Goal: Task Accomplishment & Management: Manage account settings

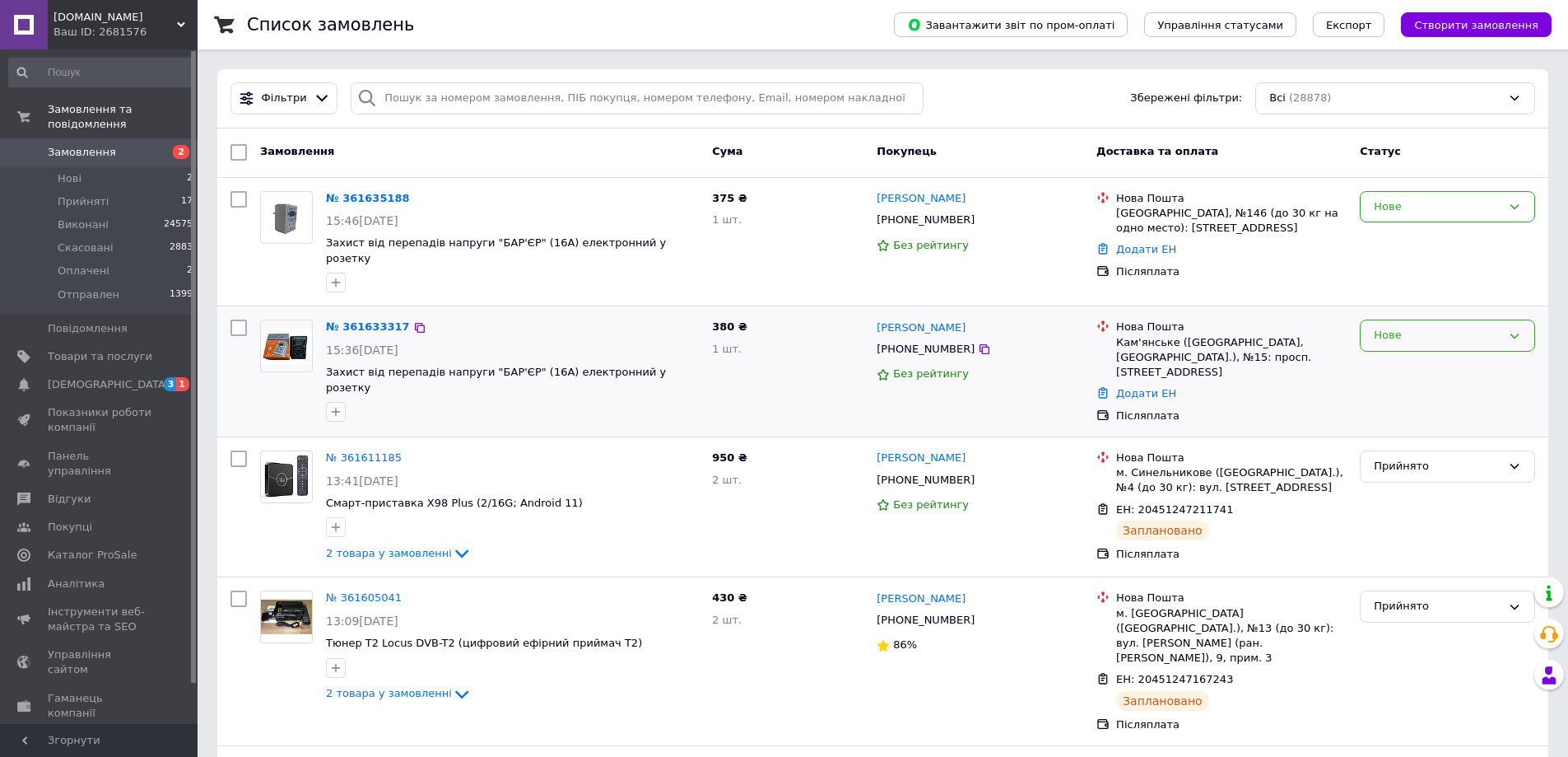
click at [1447, 330] on div "Нове" at bounding box center [1437, 336] width 128 height 17
click at [1427, 358] on li "Прийнято" at bounding box center [1447, 369] width 174 height 30
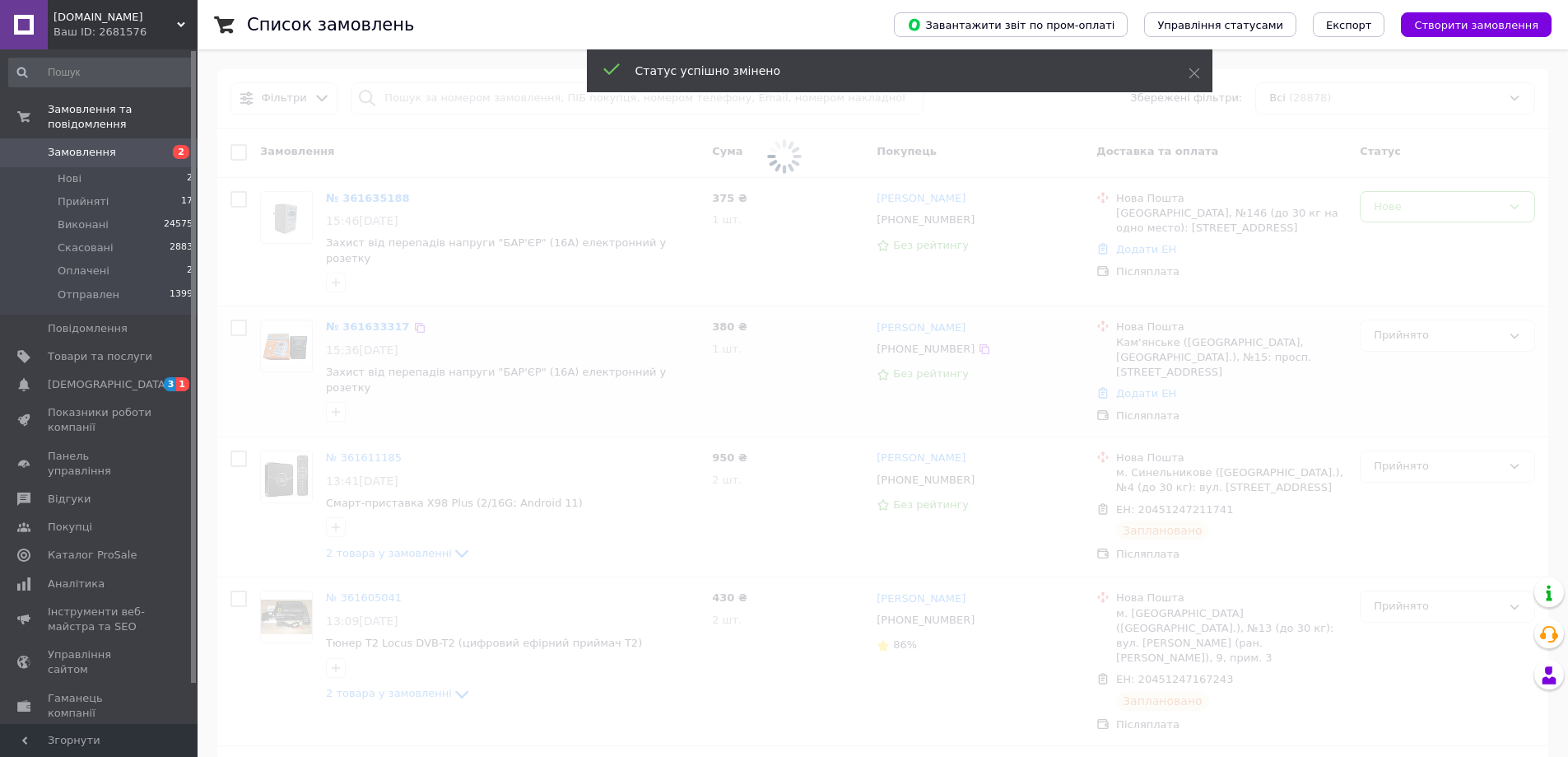
click at [1419, 215] on span at bounding box center [784, 157] width 1568 height 313
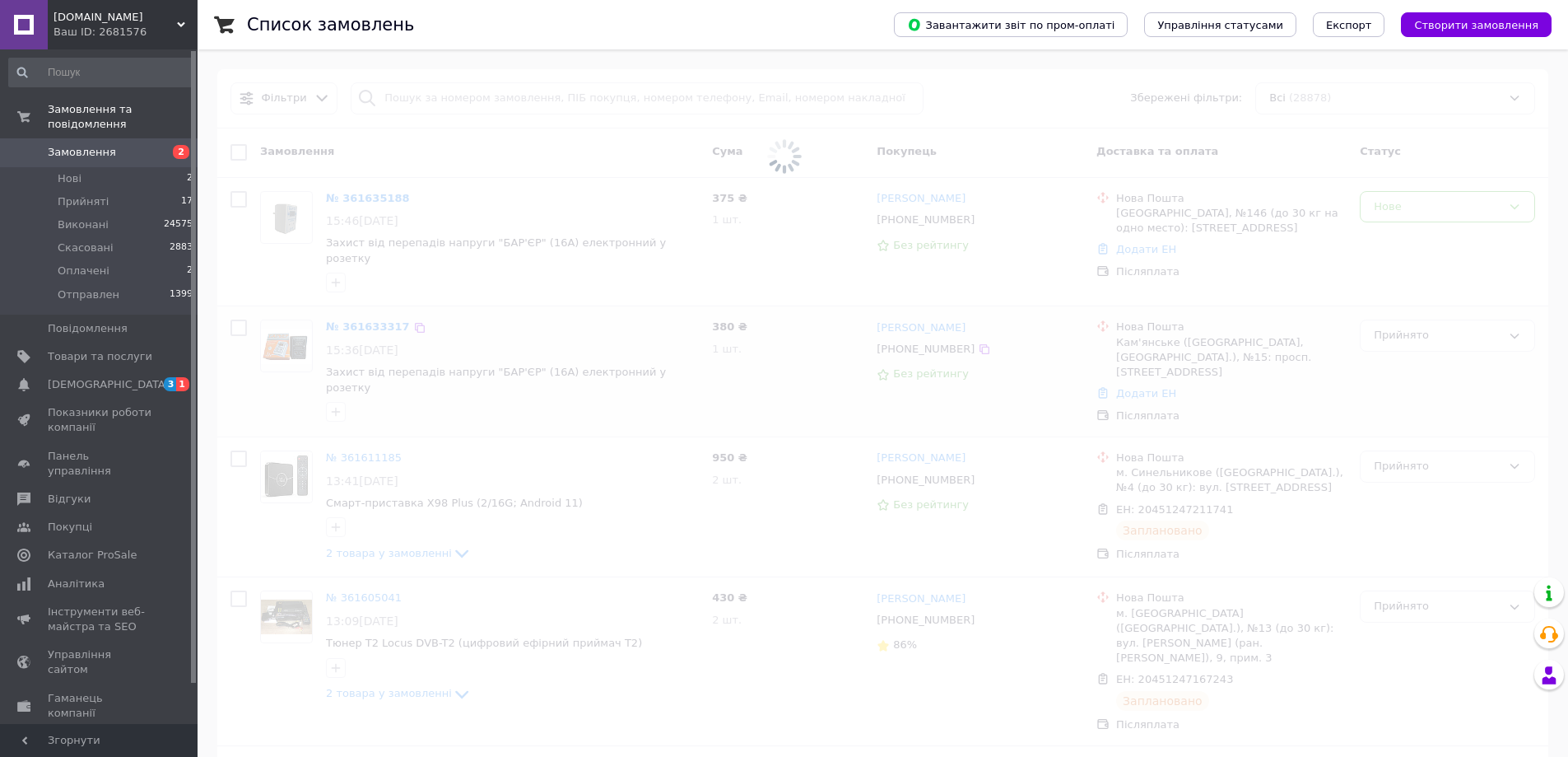
click at [1419, 212] on span at bounding box center [784, 157] width 1568 height 313
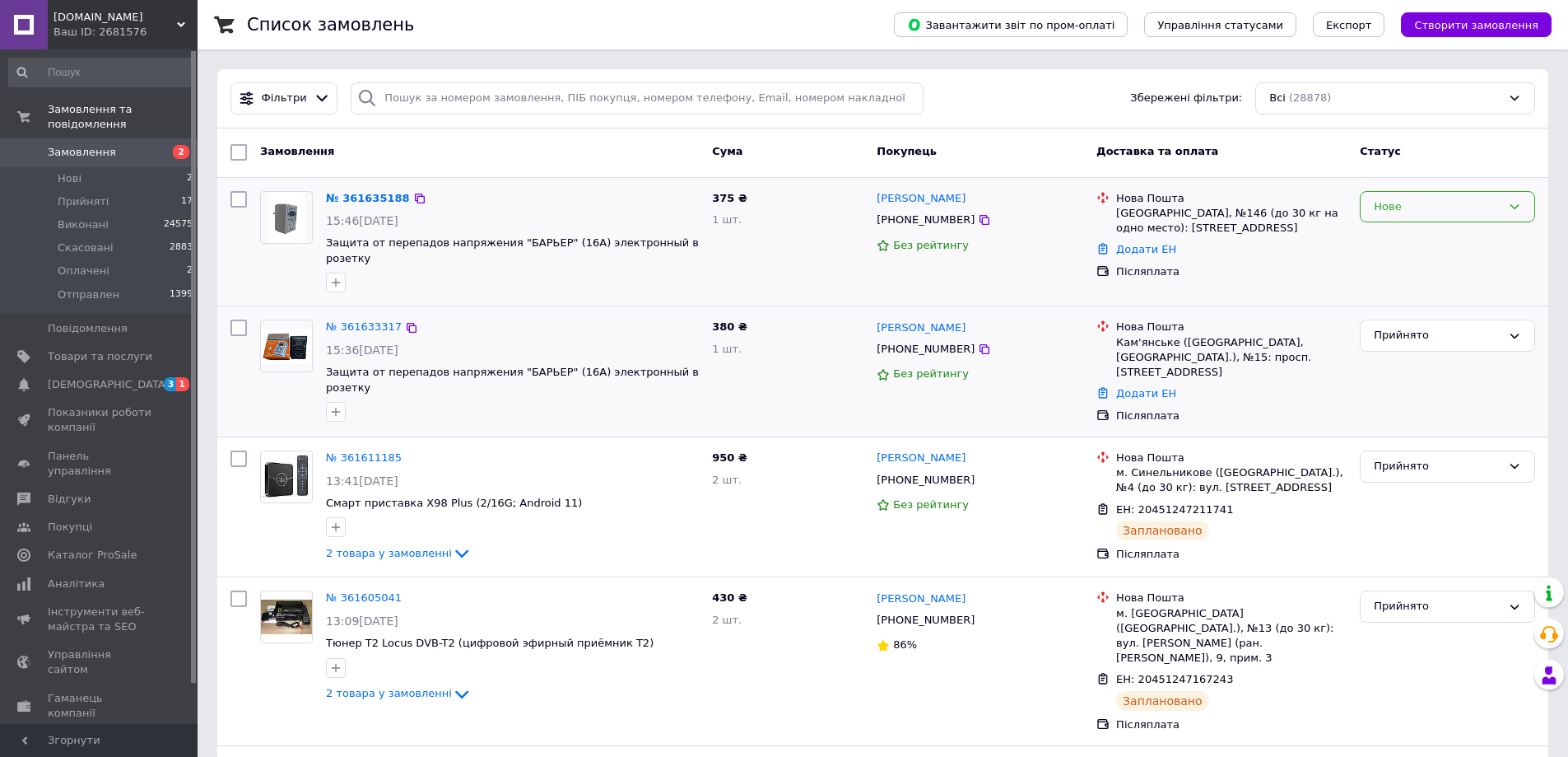
click at [1420, 209] on div "Нове" at bounding box center [1437, 207] width 128 height 17
click at [1403, 241] on li "Прийнято" at bounding box center [1447, 241] width 174 height 30
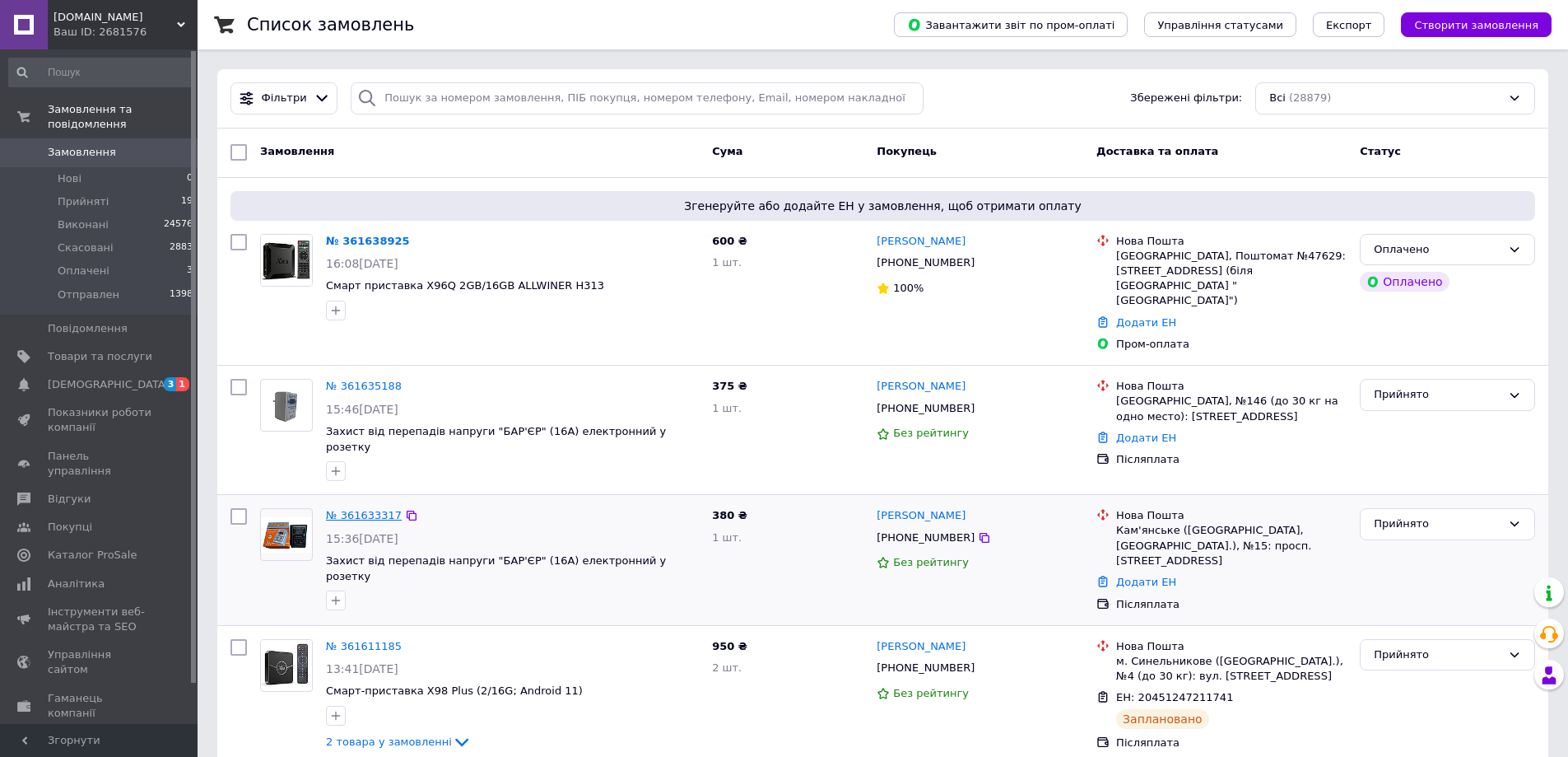
click at [363, 509] on link "№ 361633317" at bounding box center [364, 515] width 76 height 12
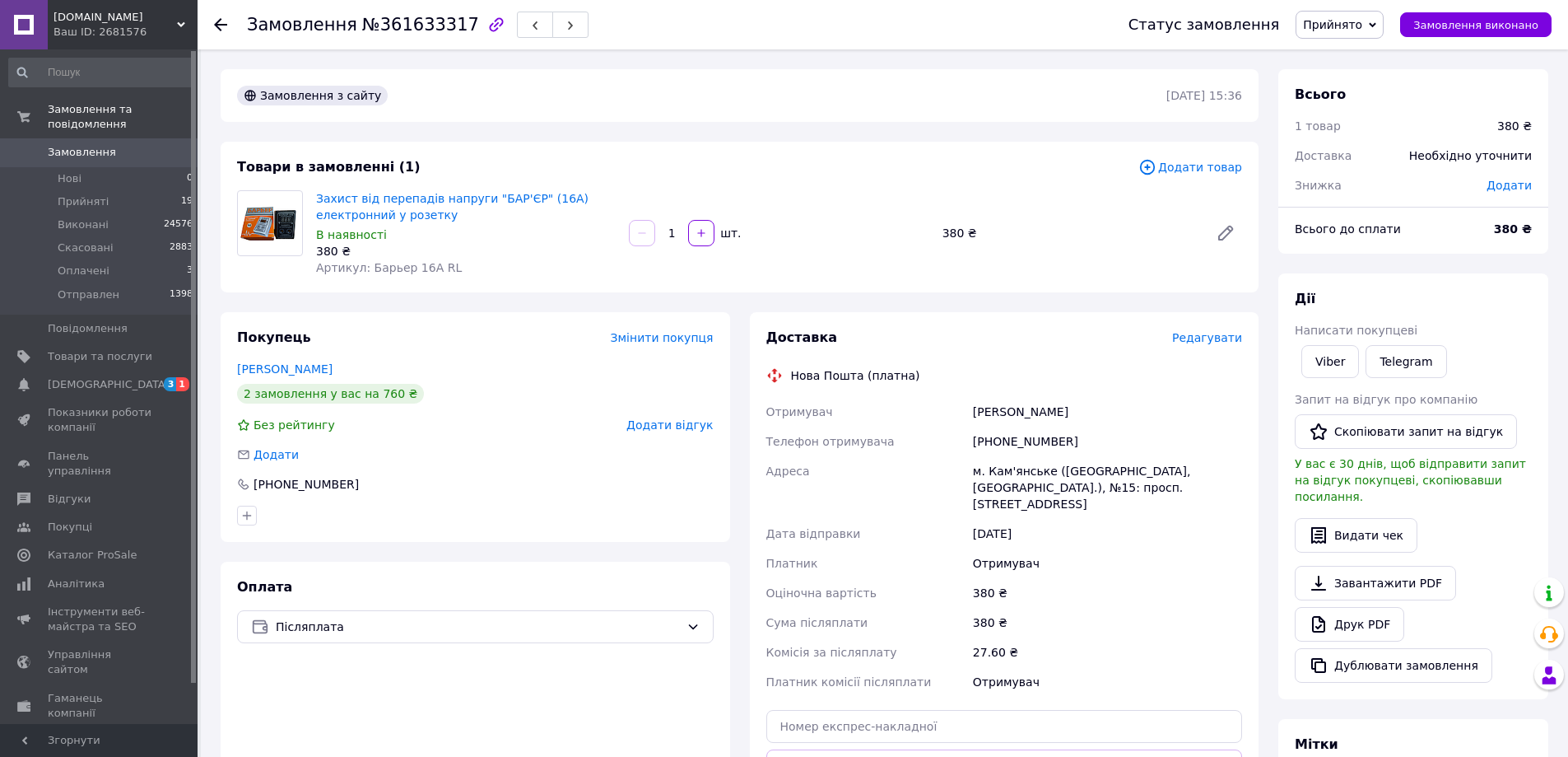
click at [1213, 336] on span "Редагувати" at bounding box center [1206, 337] width 70 height 13
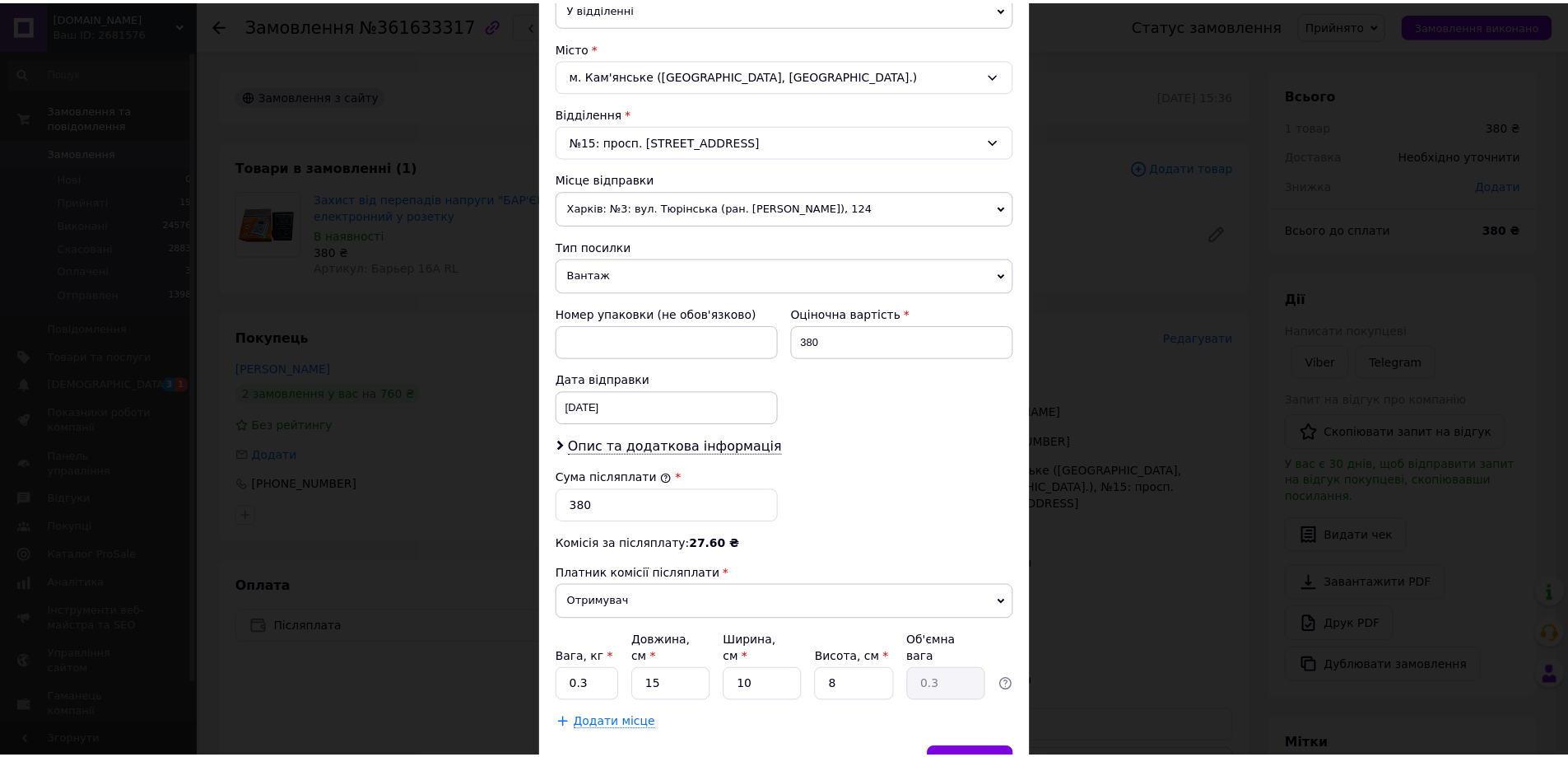
scroll to position [494, 0]
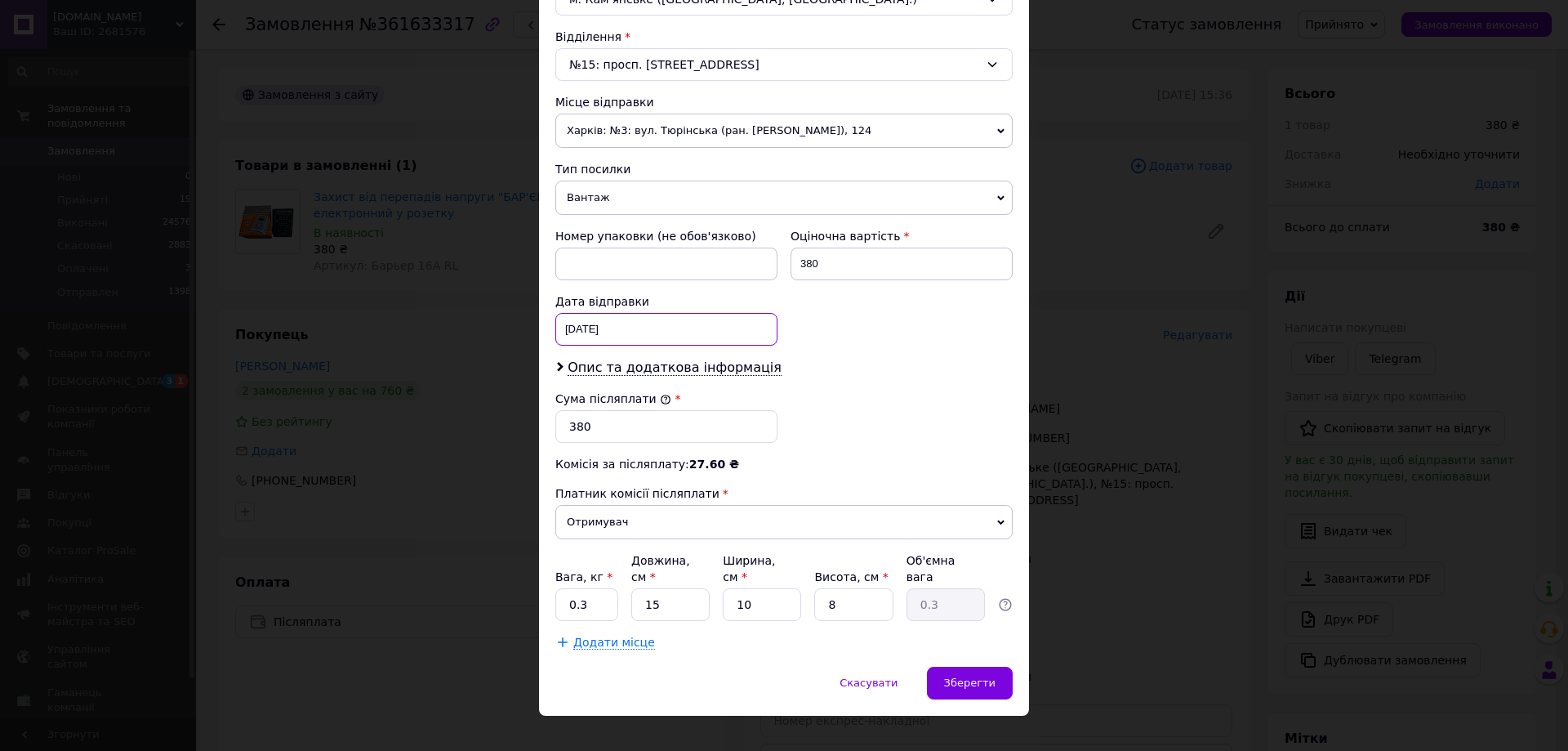
click at [700, 335] on div "[DATE] < 2025 > < Сентябрь > Пн Вт Ср Чт Пт Сб Вс 1 2 3 4 5 6 7 8 9 10 11 12 13…" at bounding box center [666, 330] width 222 height 33
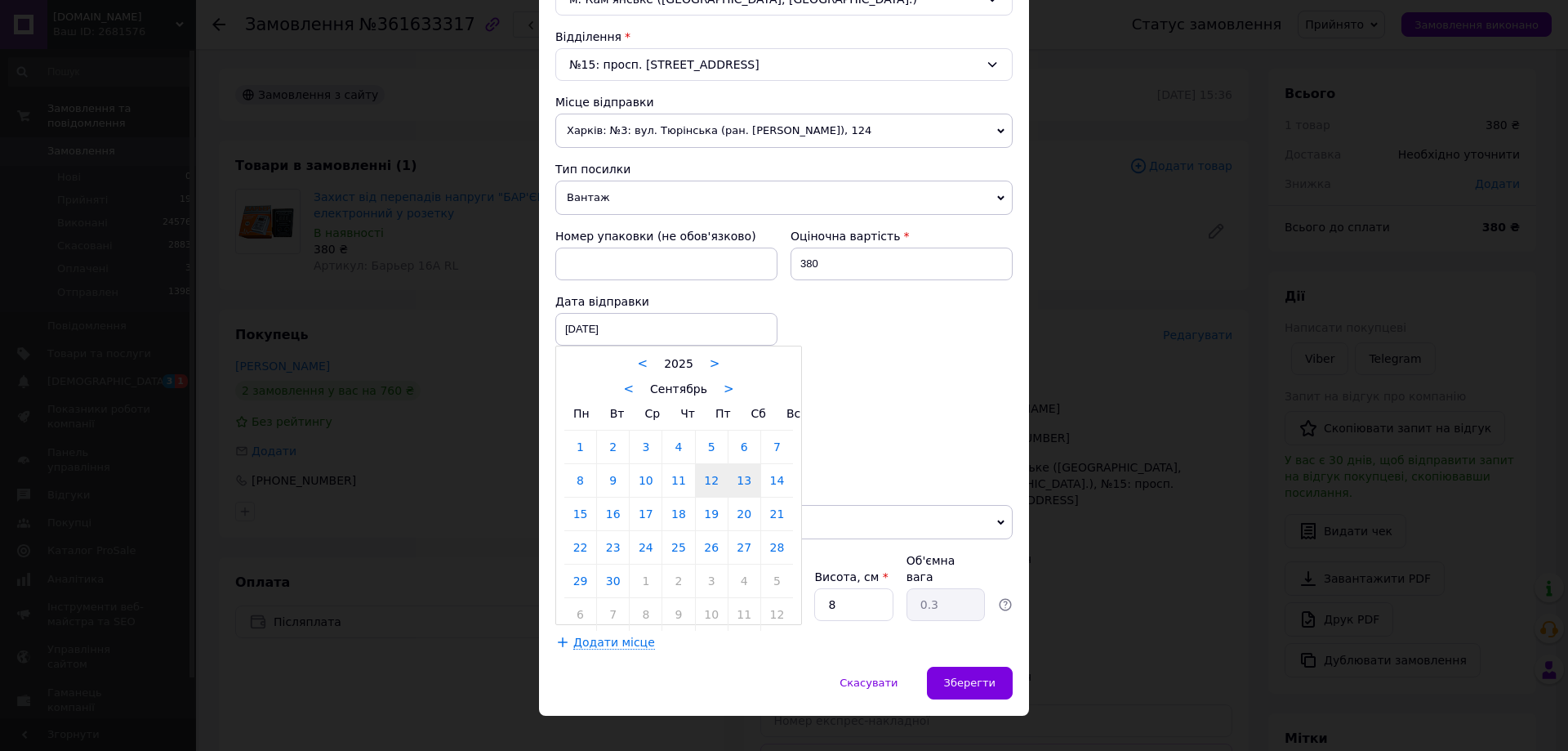
click at [747, 482] on link "13" at bounding box center [744, 481] width 32 height 33
type input "[DATE]"
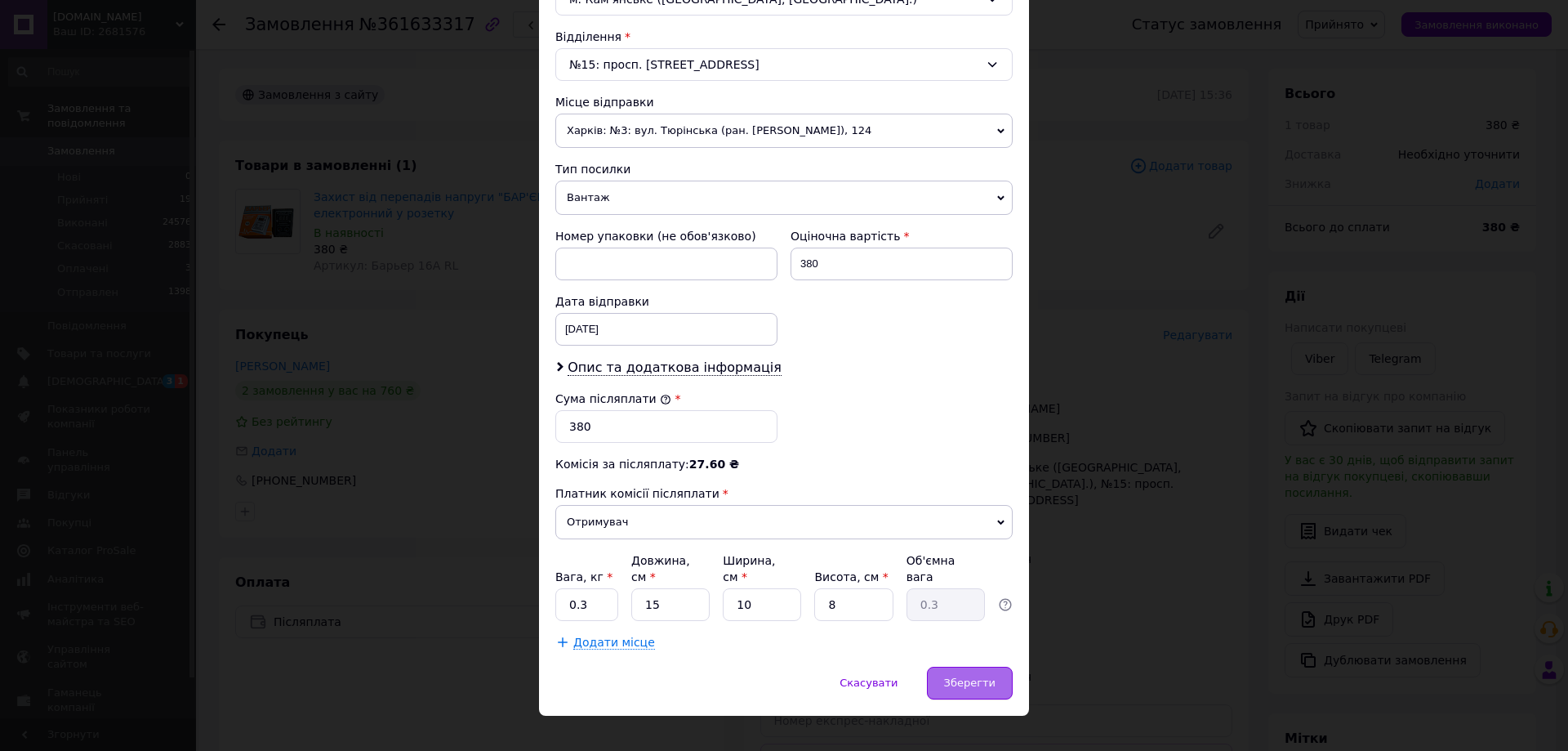
click at [971, 676] on span "Зберегти" at bounding box center [970, 682] width 51 height 12
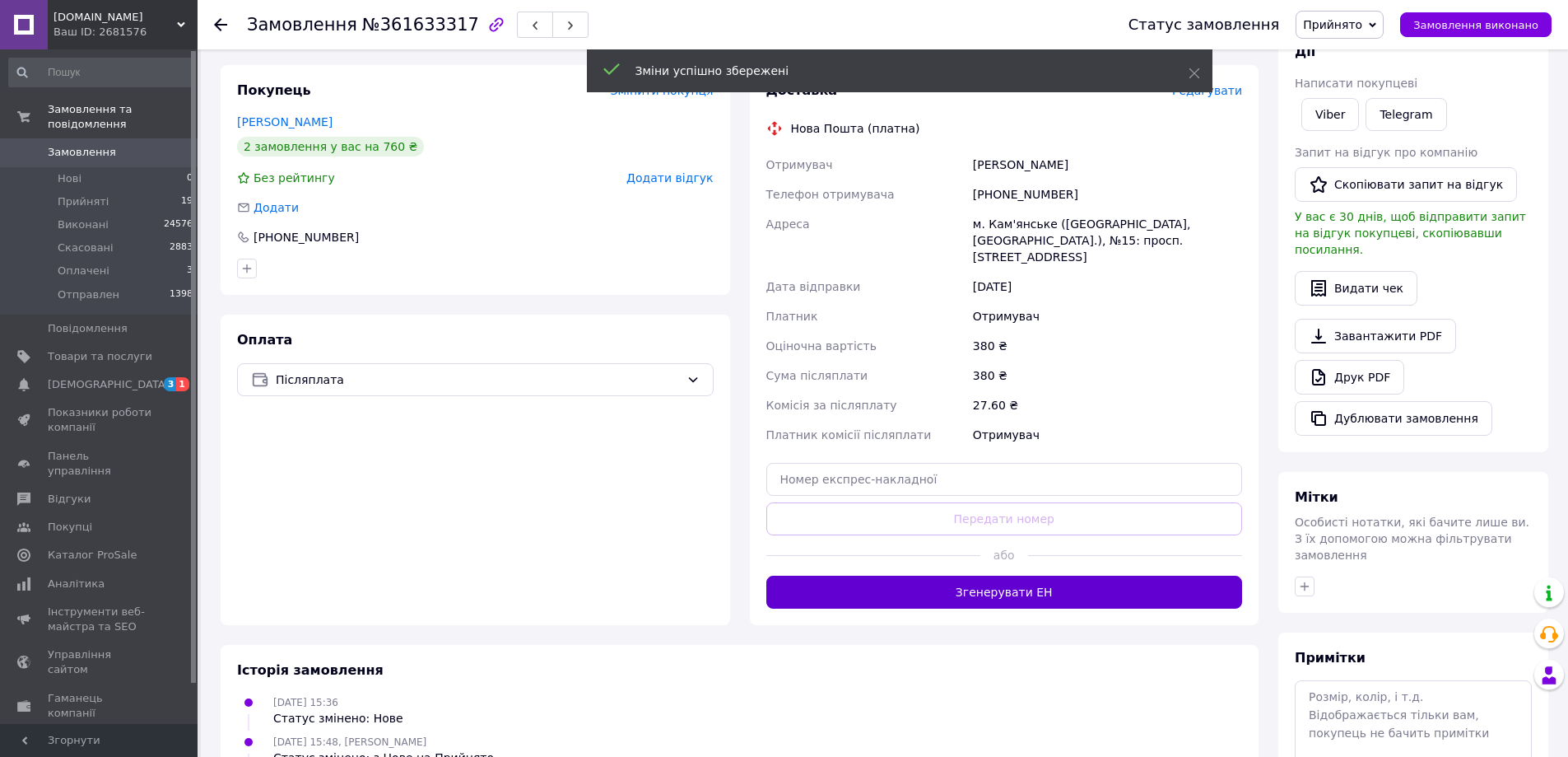
click at [1064, 576] on button "Згенерувати ЕН" at bounding box center [1004, 592] width 477 height 33
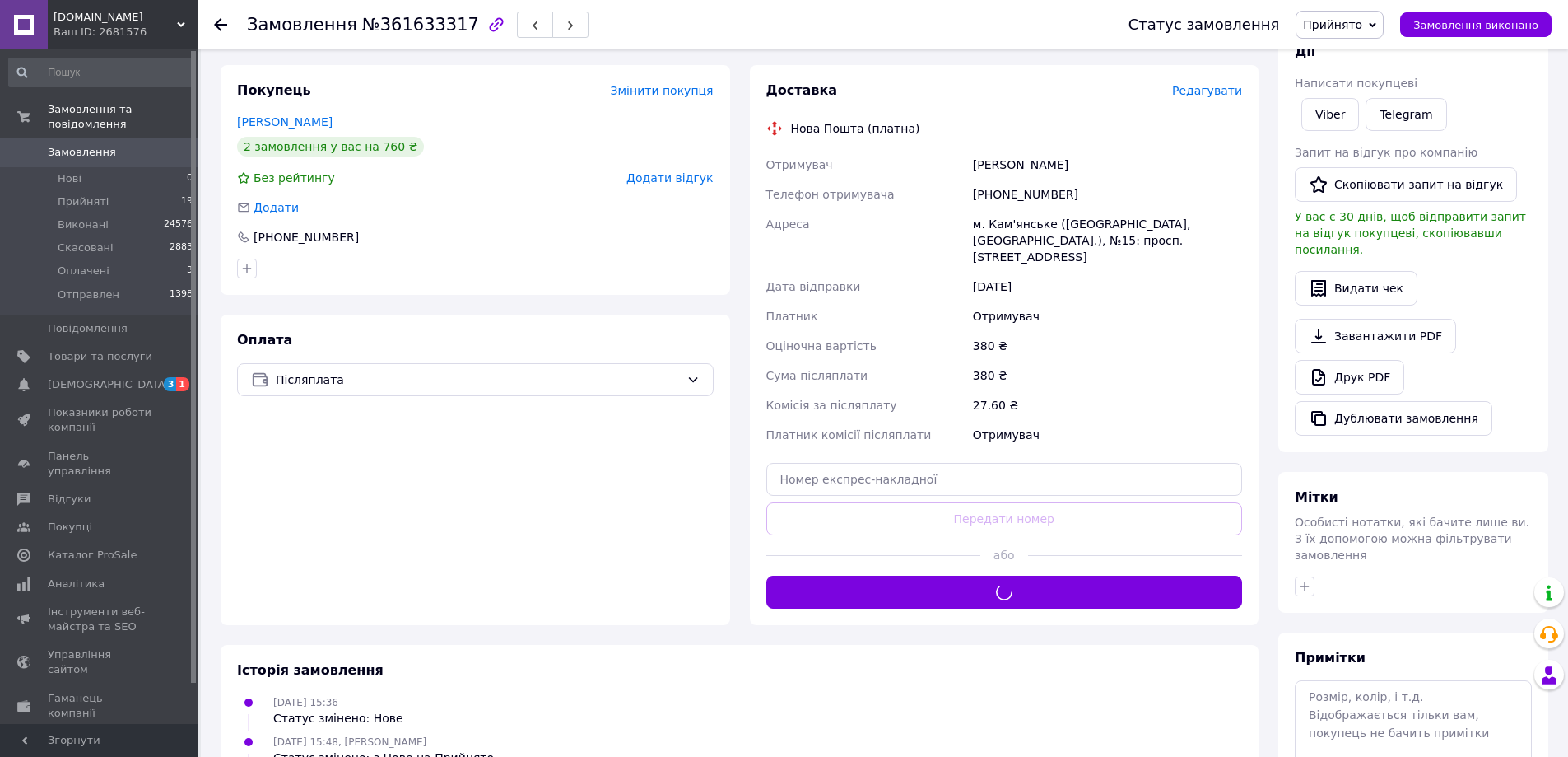
scroll to position [164, 0]
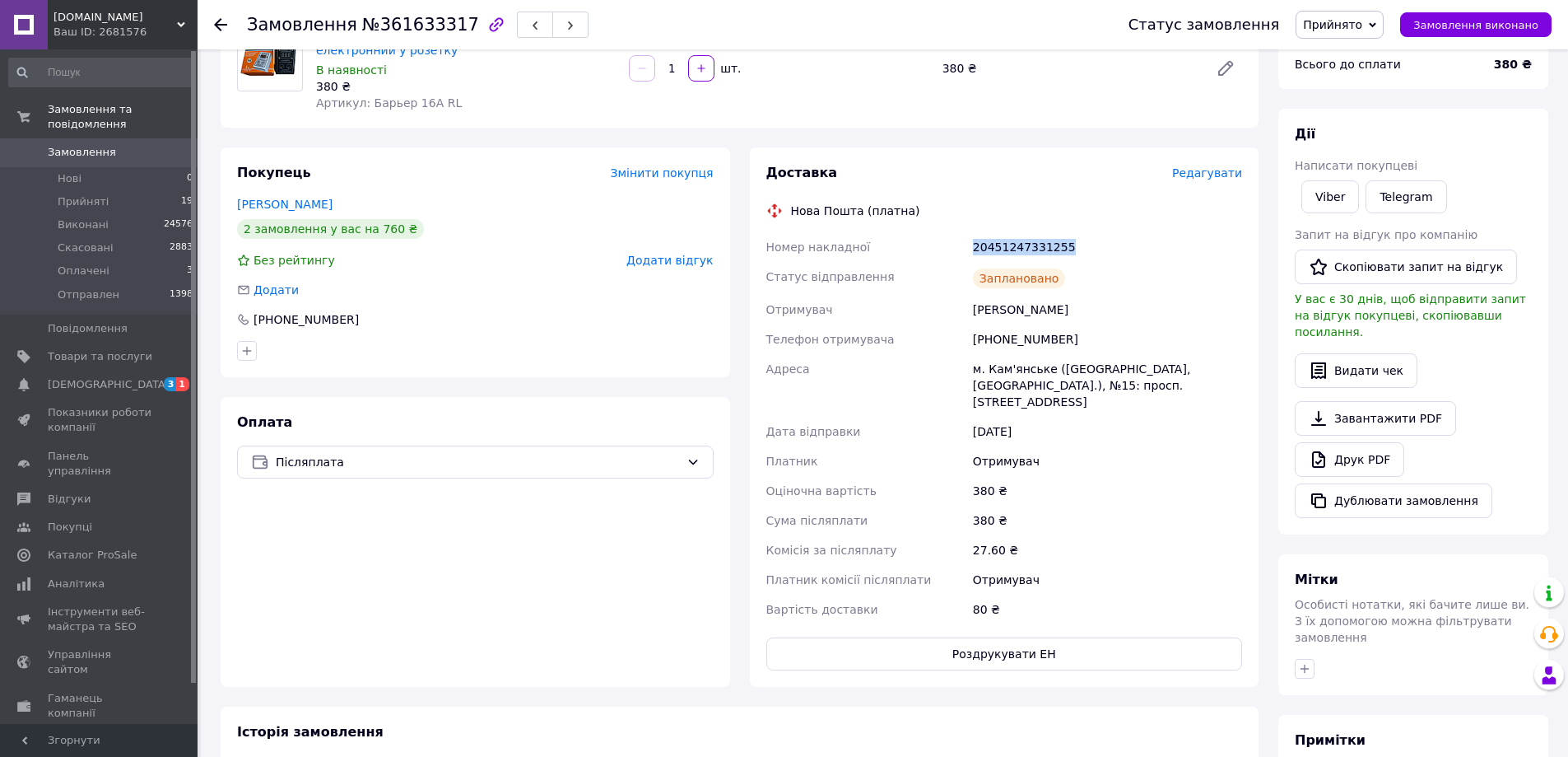
drag, startPoint x: 973, startPoint y: 253, endPoint x: 1078, endPoint y: 253, distance: 105.0
click at [1062, 243] on div "20451247331255" at bounding box center [1107, 247] width 276 height 29
copy div "20451247331255"
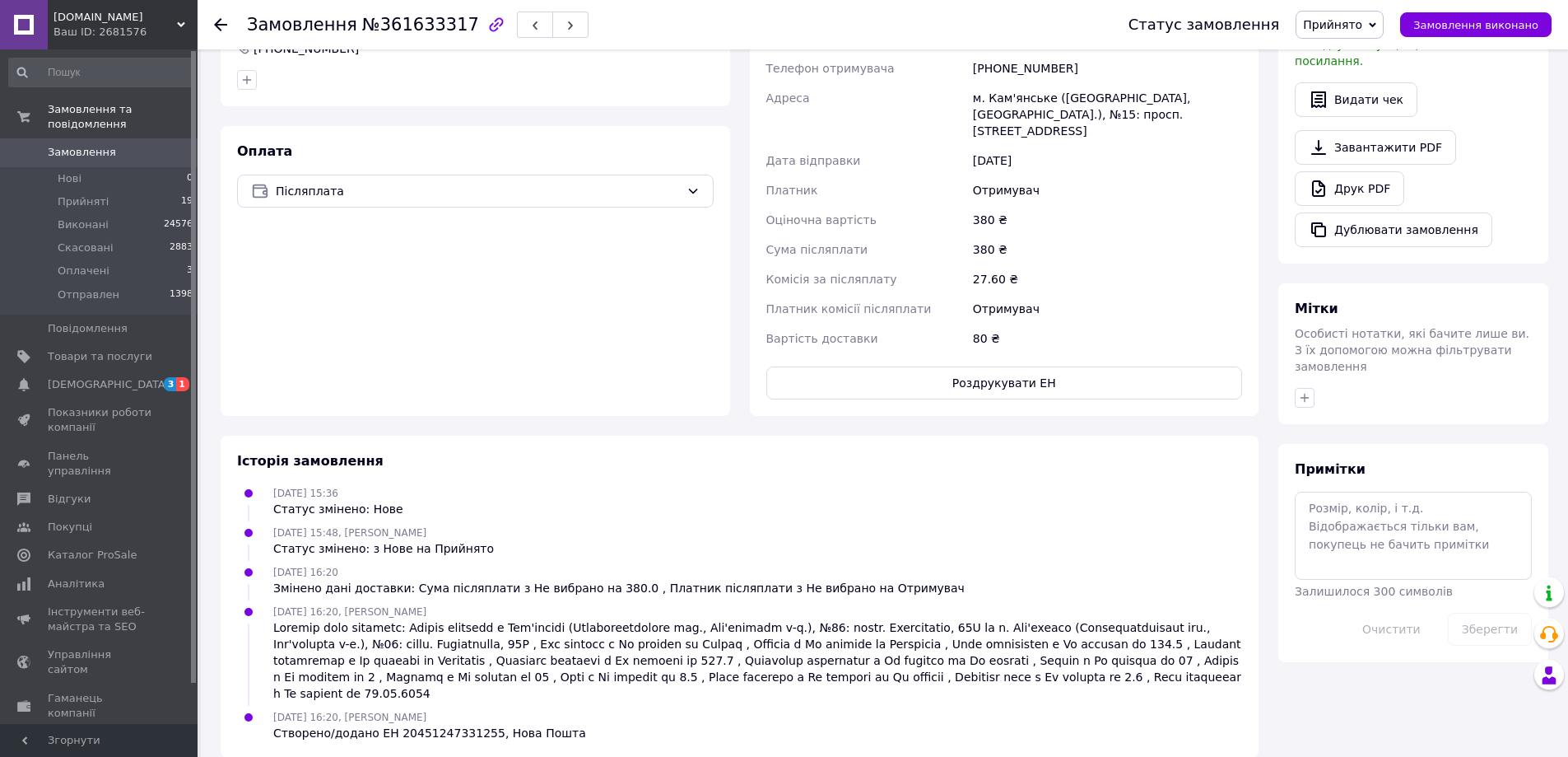
scroll to position [439, 0]
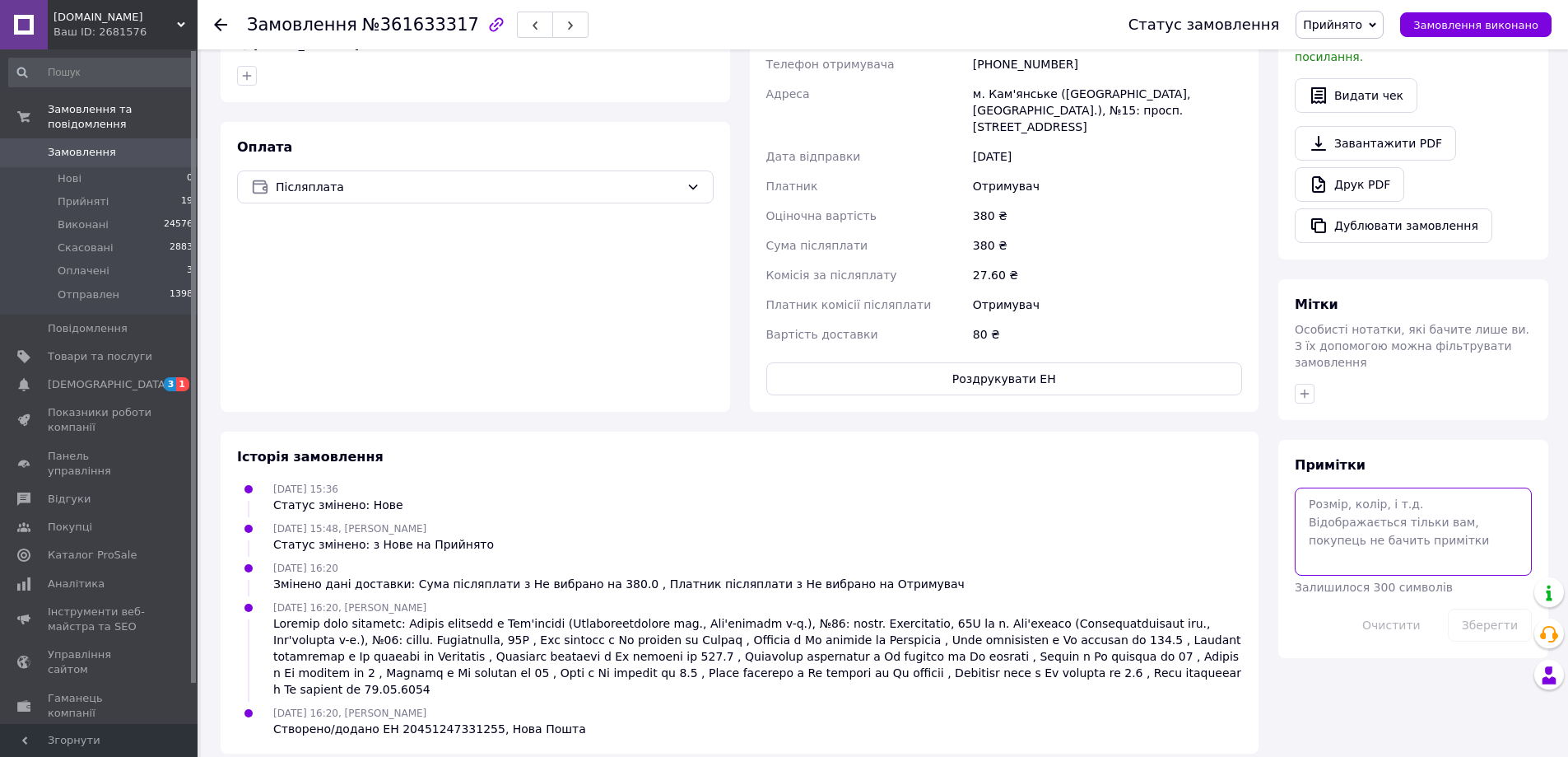
click at [1331, 487] on textarea at bounding box center [1413, 530] width 237 height 87
paste textarea "20451247331255"
click at [1345, 487] on textarea "20451247331255" at bounding box center [1413, 530] width 237 height 87
click at [1374, 487] on textarea "204512 47331255" at bounding box center [1413, 530] width 237 height 87
type textarea "204512 4733 1255"
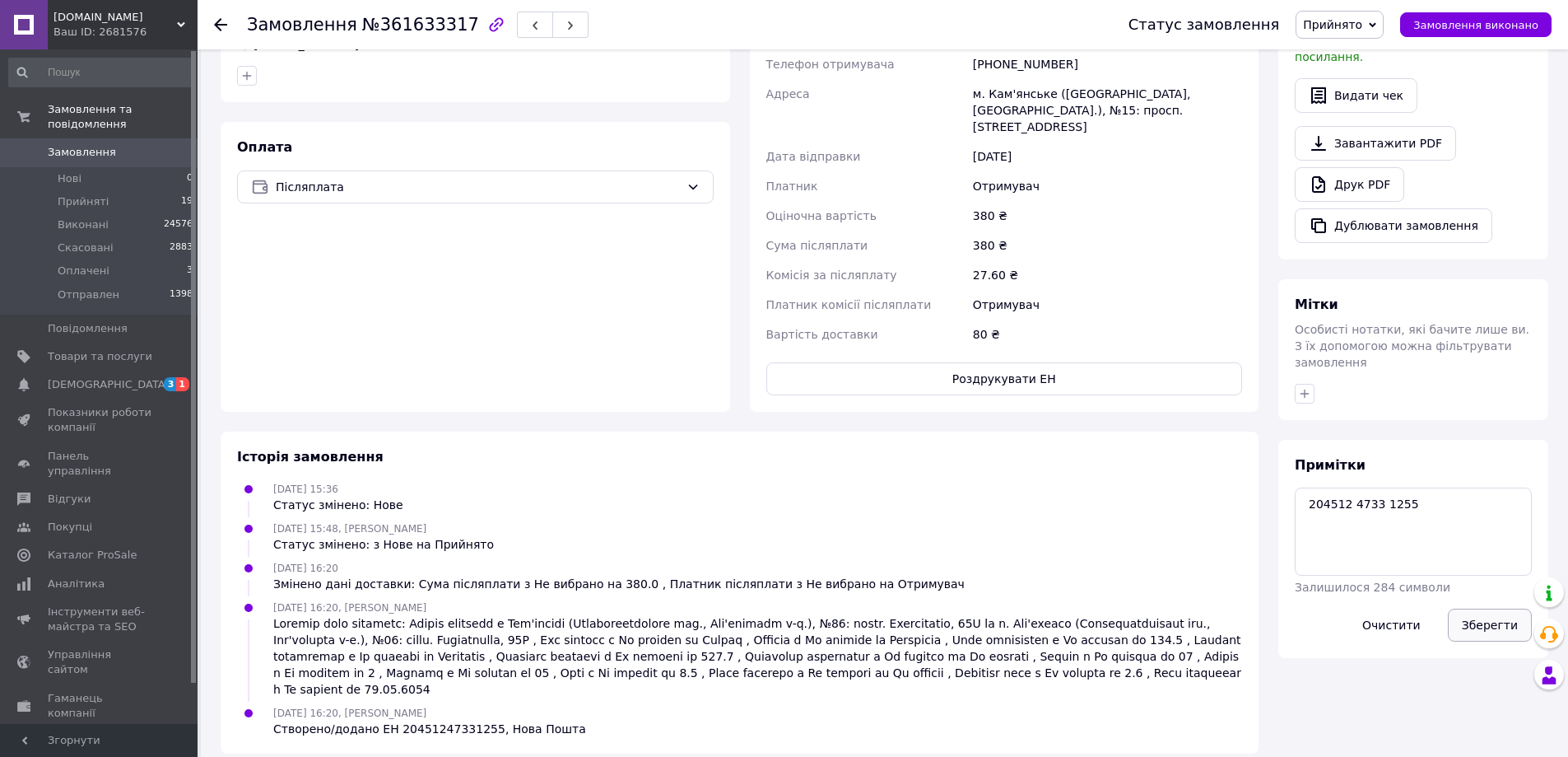
click at [1494, 608] on button "Зберегти" at bounding box center [1489, 625] width 84 height 33
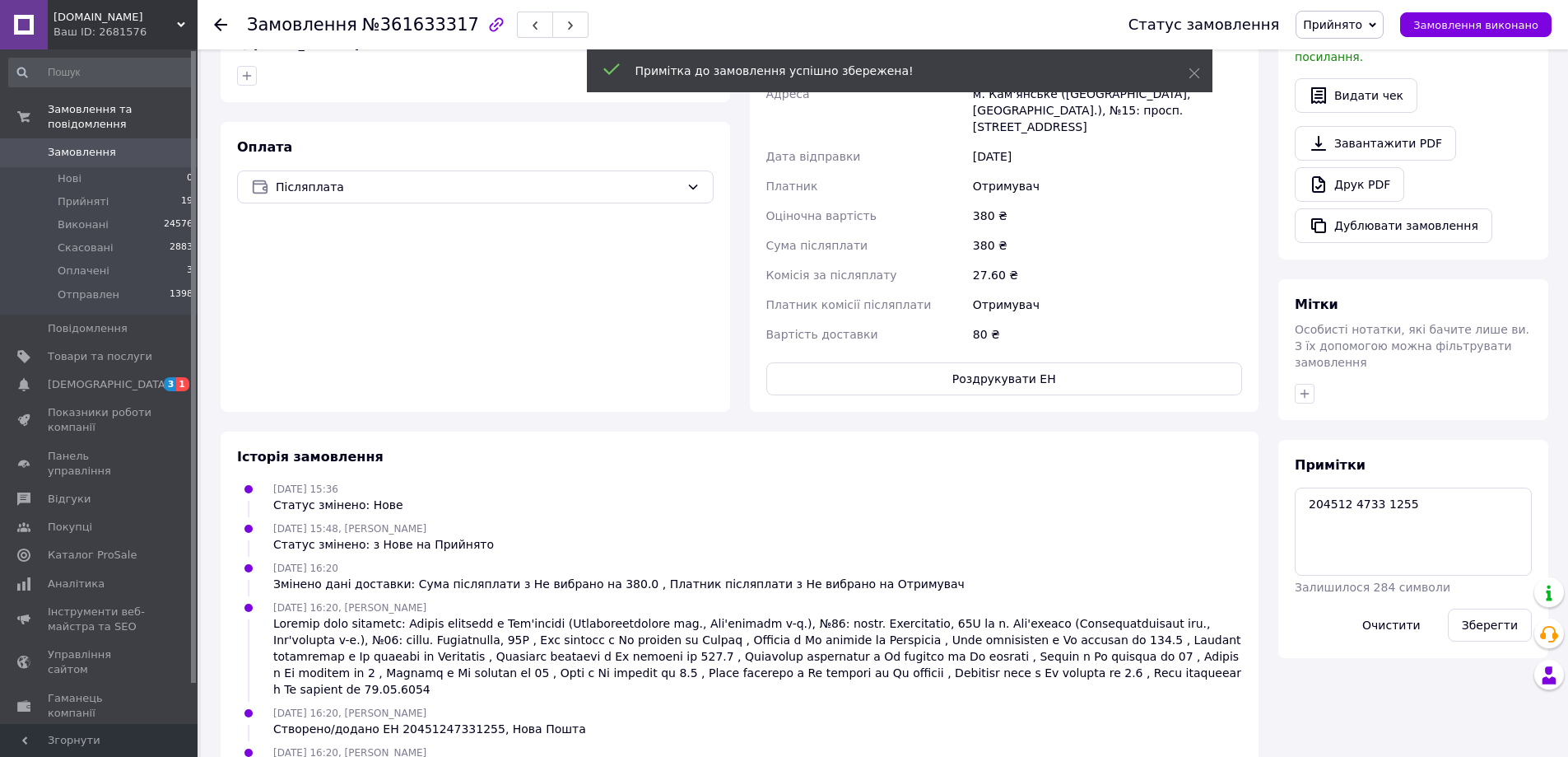
click at [120, 144] on span "Замовлення" at bounding box center [99, 151] width 105 height 15
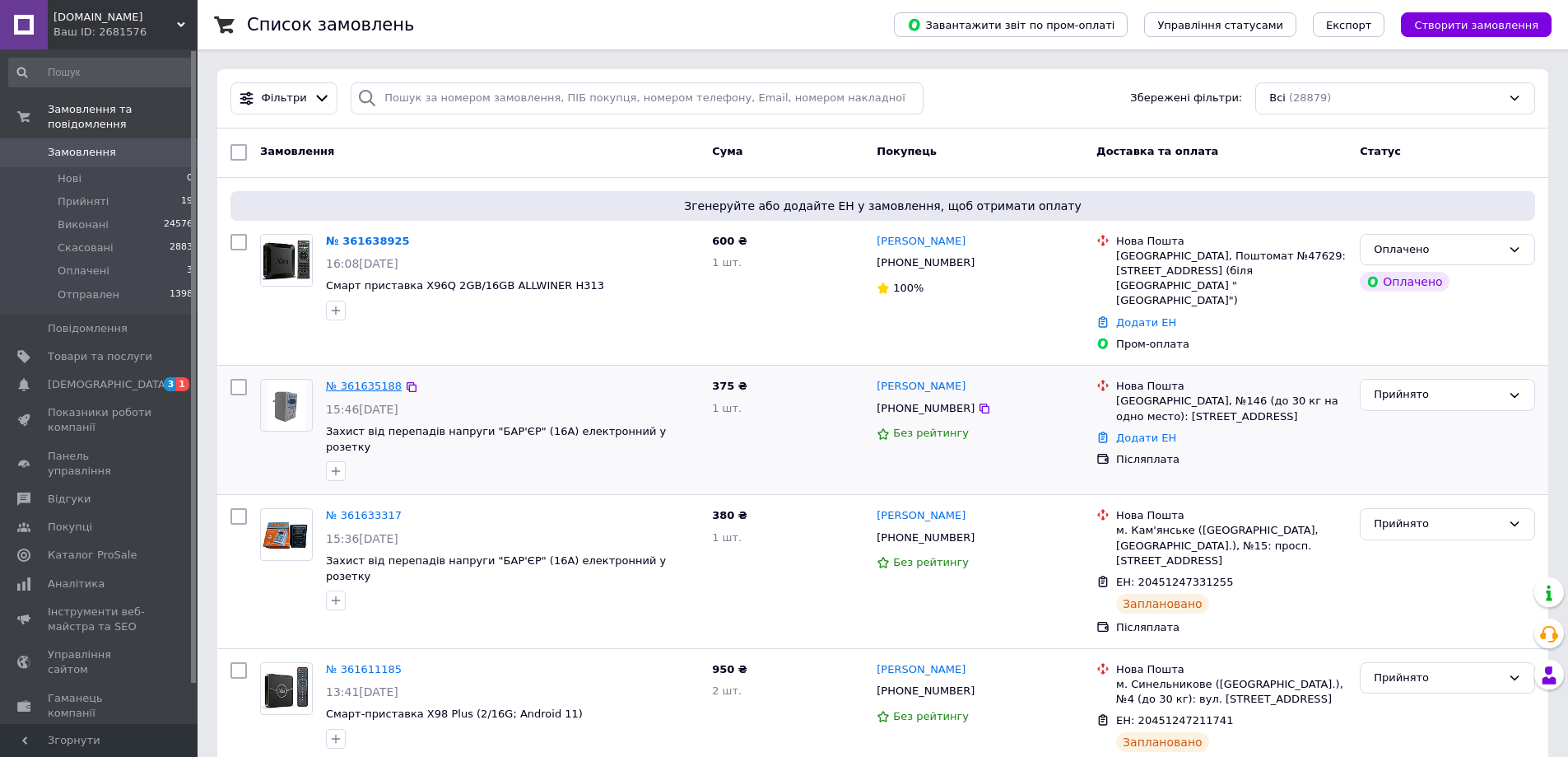
click at [360, 380] on link "№ 361635188" at bounding box center [364, 386] width 76 height 12
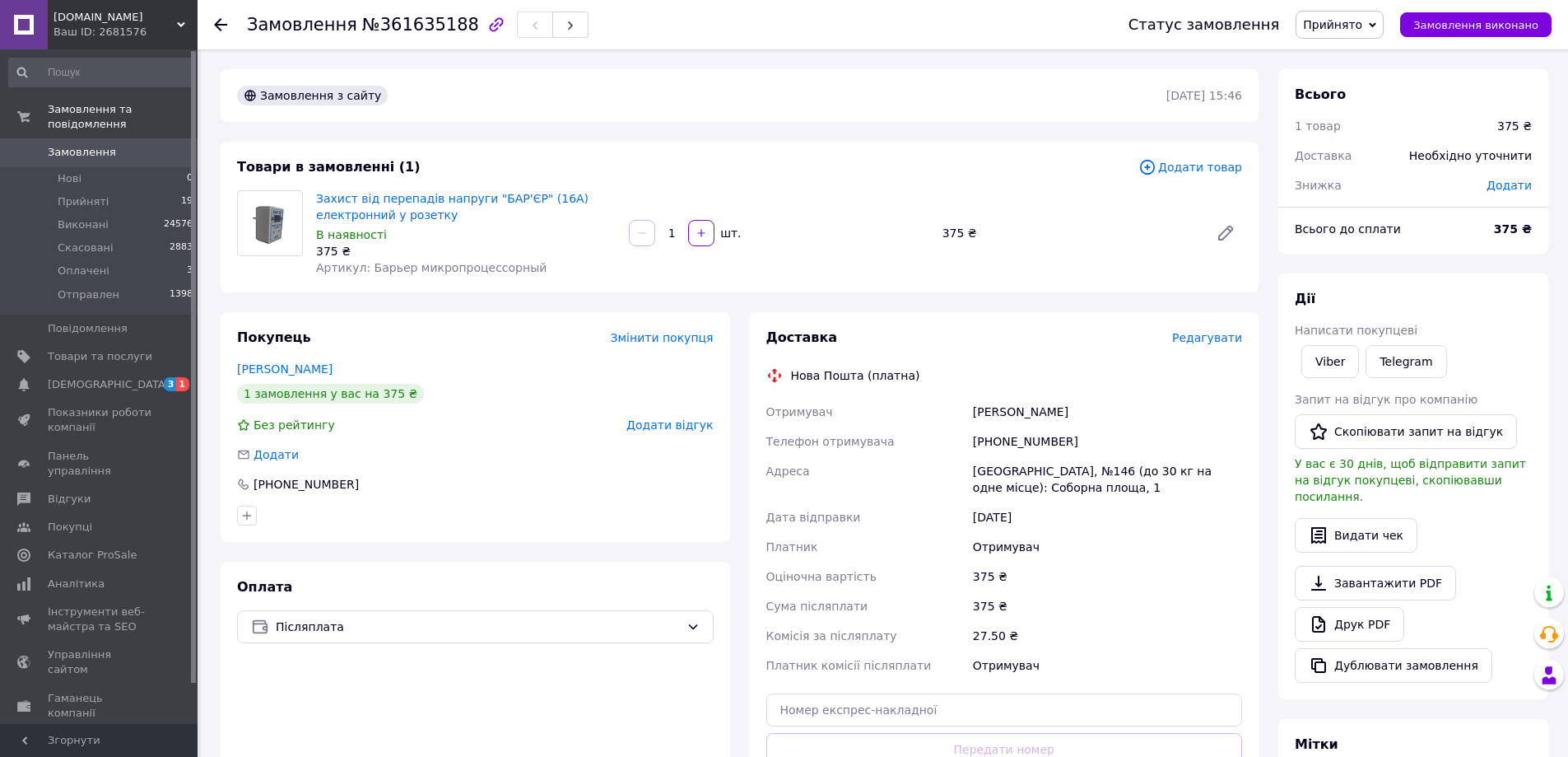
click at [1236, 340] on span "Редагувати" at bounding box center [1206, 337] width 70 height 13
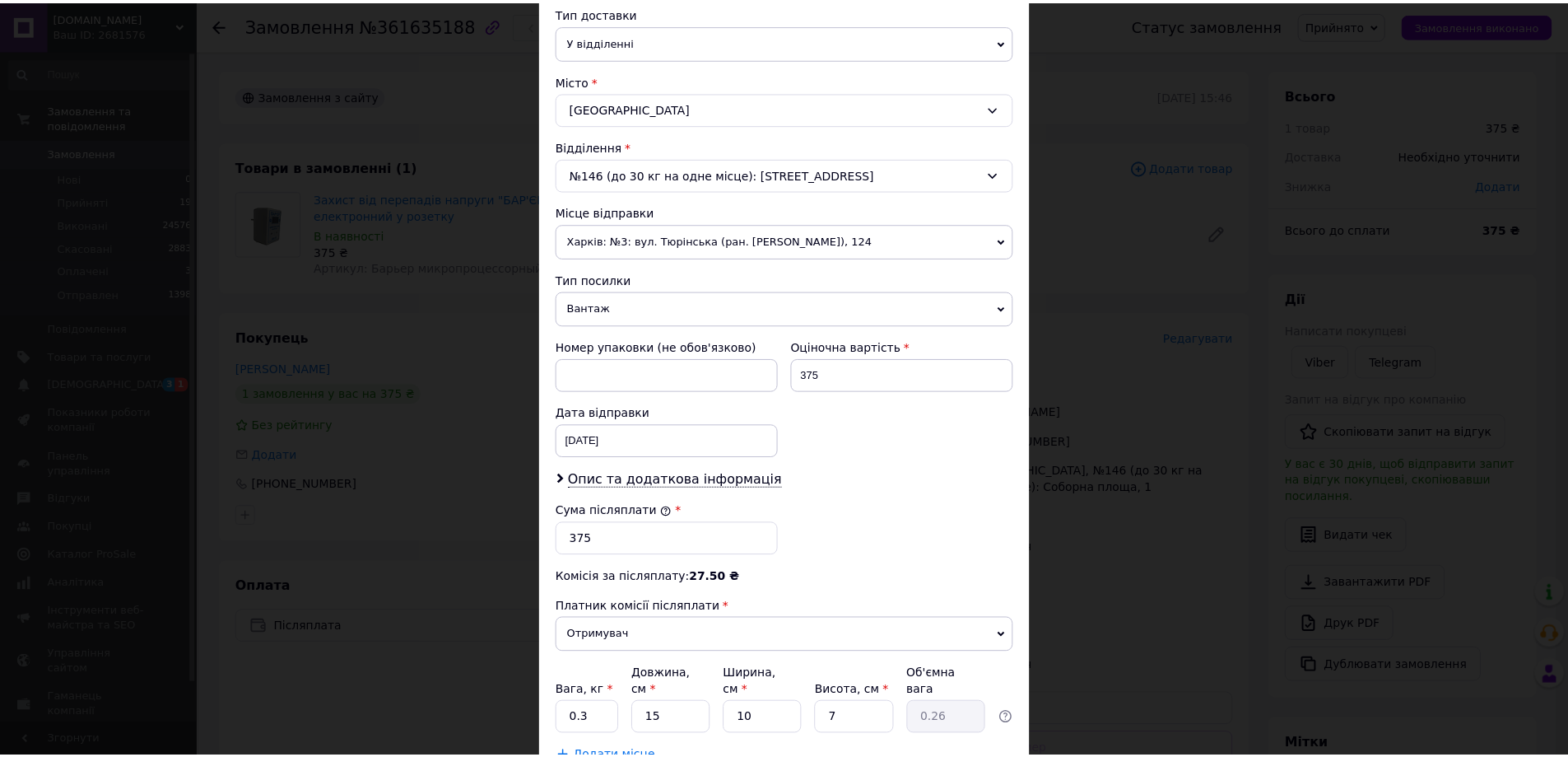
scroll to position [494, 0]
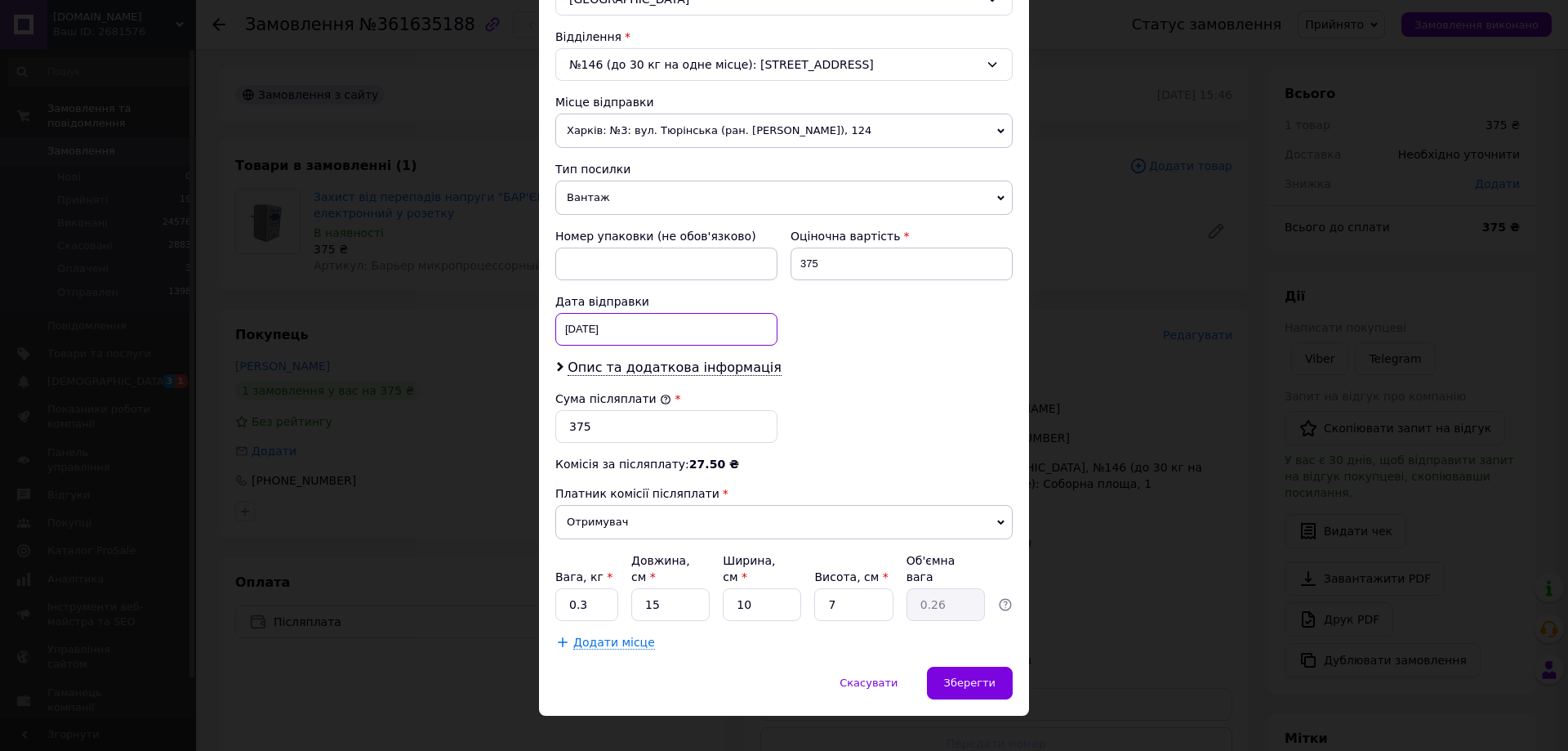
click at [667, 327] on div "[DATE] < 2025 > < Сентябрь > Пн Вт Ср Чт Пт Сб Вс 1 2 3 4 5 6 7 8 9 10 11 12 13…" at bounding box center [666, 330] width 222 height 33
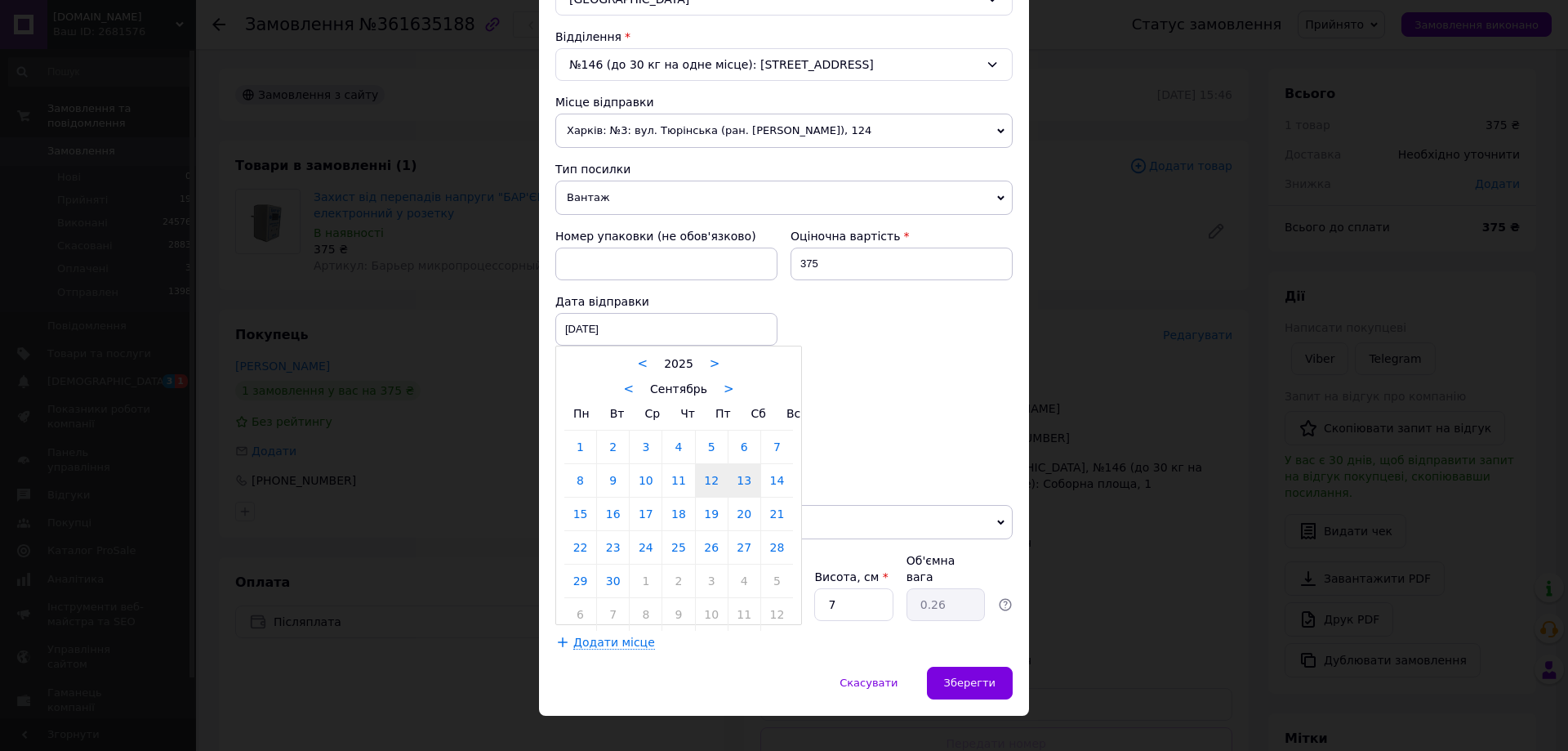
click at [742, 486] on link "13" at bounding box center [744, 481] width 32 height 33
type input "[DATE]"
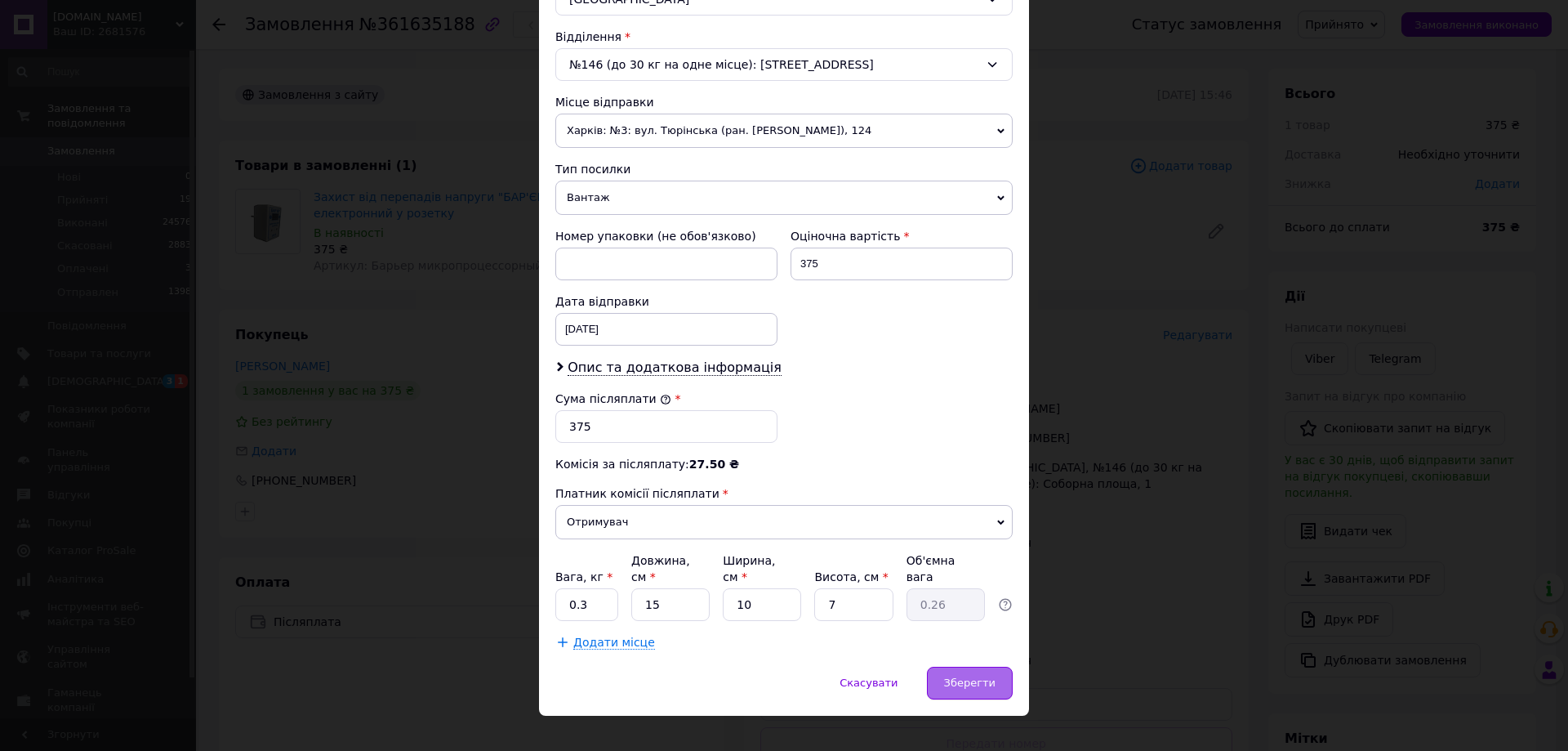
click at [1000, 667] on div "Зберегти" at bounding box center [970, 683] width 86 height 33
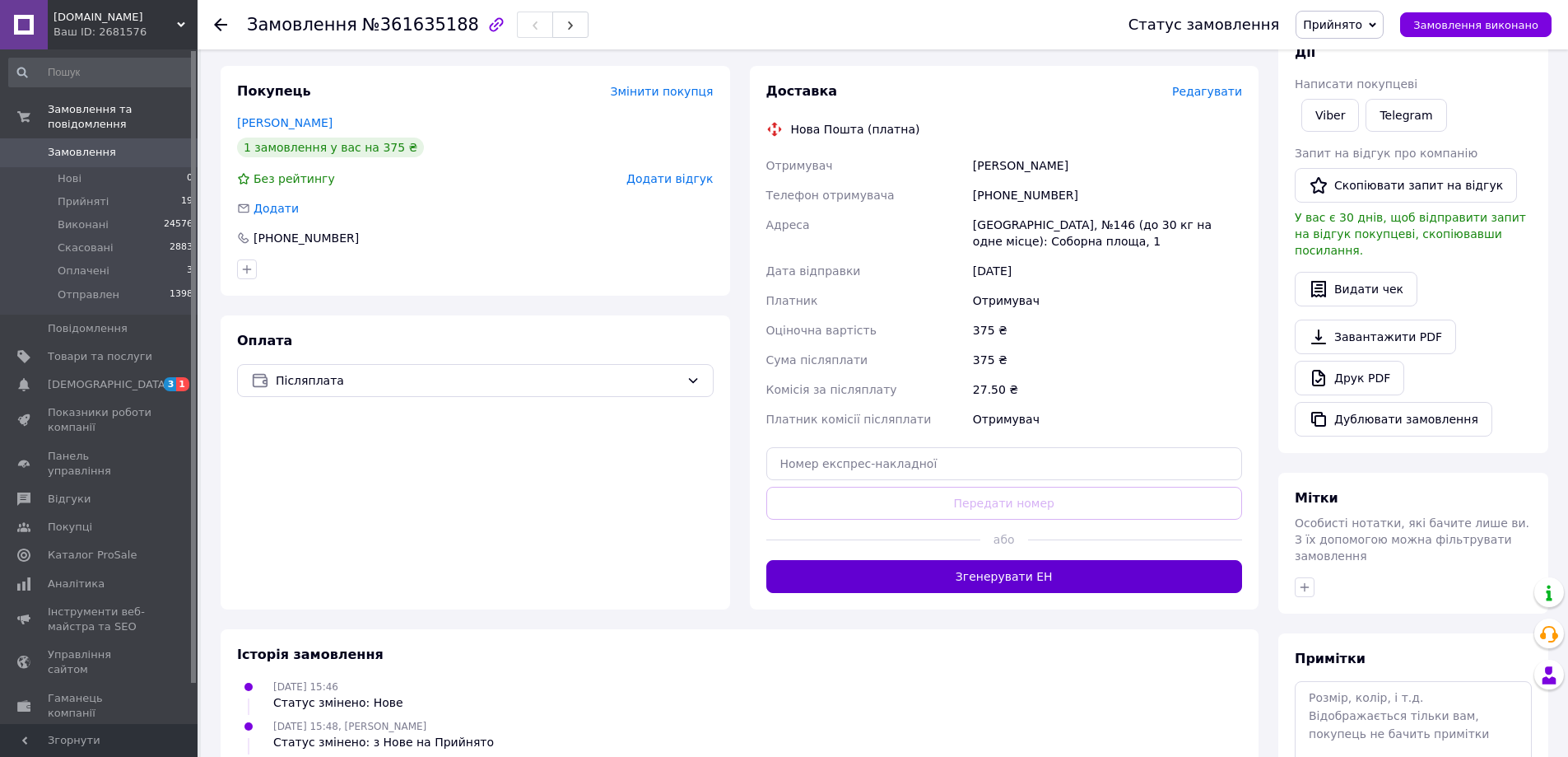
scroll to position [247, 0]
click at [1085, 577] on button "Згенерувати ЕН" at bounding box center [1004, 575] width 477 height 33
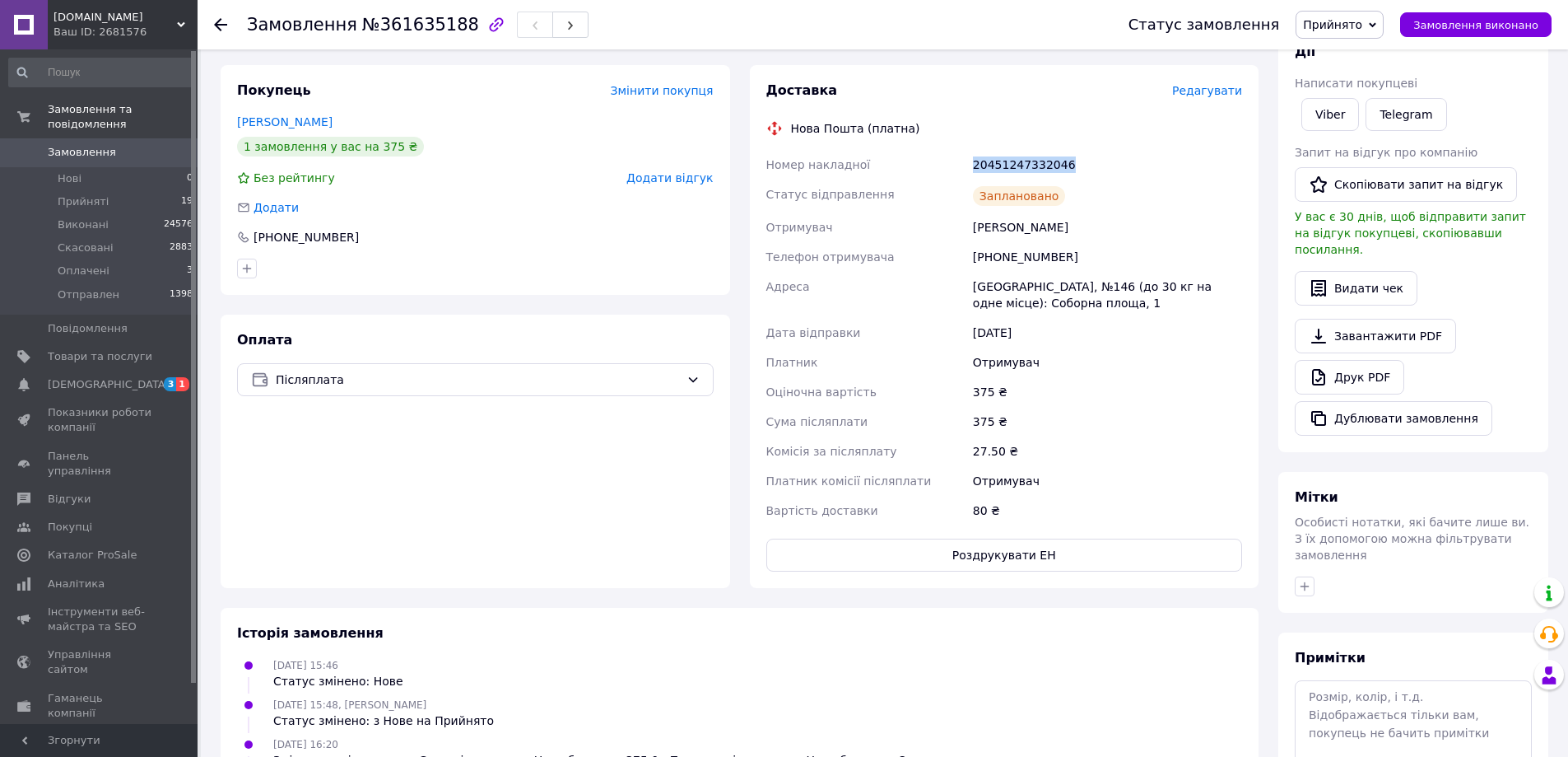
drag, startPoint x: 974, startPoint y: 165, endPoint x: 1101, endPoint y: 165, distance: 127.0
click at [1078, 164] on div "20451247332046" at bounding box center [1107, 164] width 276 height 29
copy div "20451247332046"
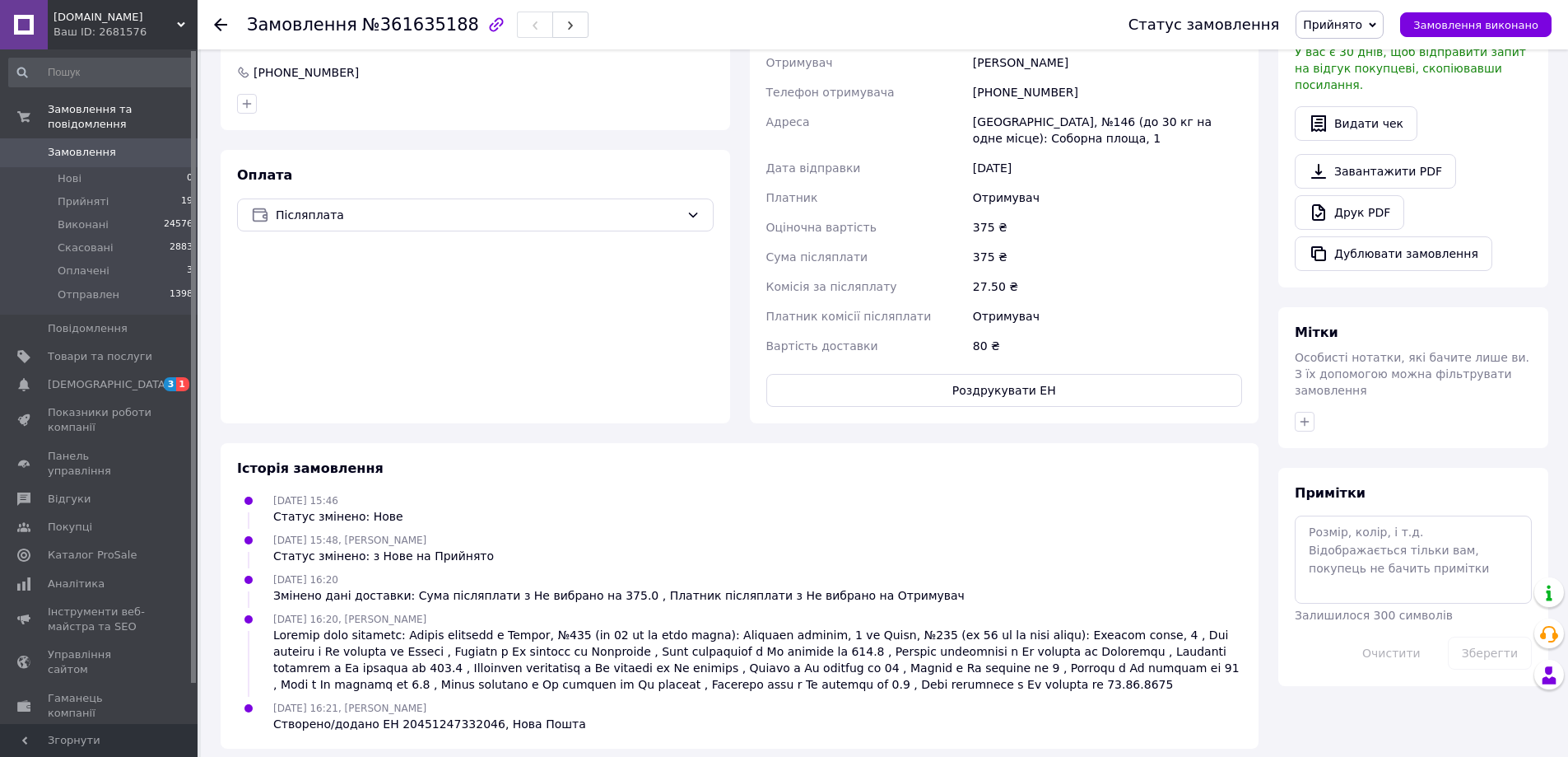
scroll to position [423, 0]
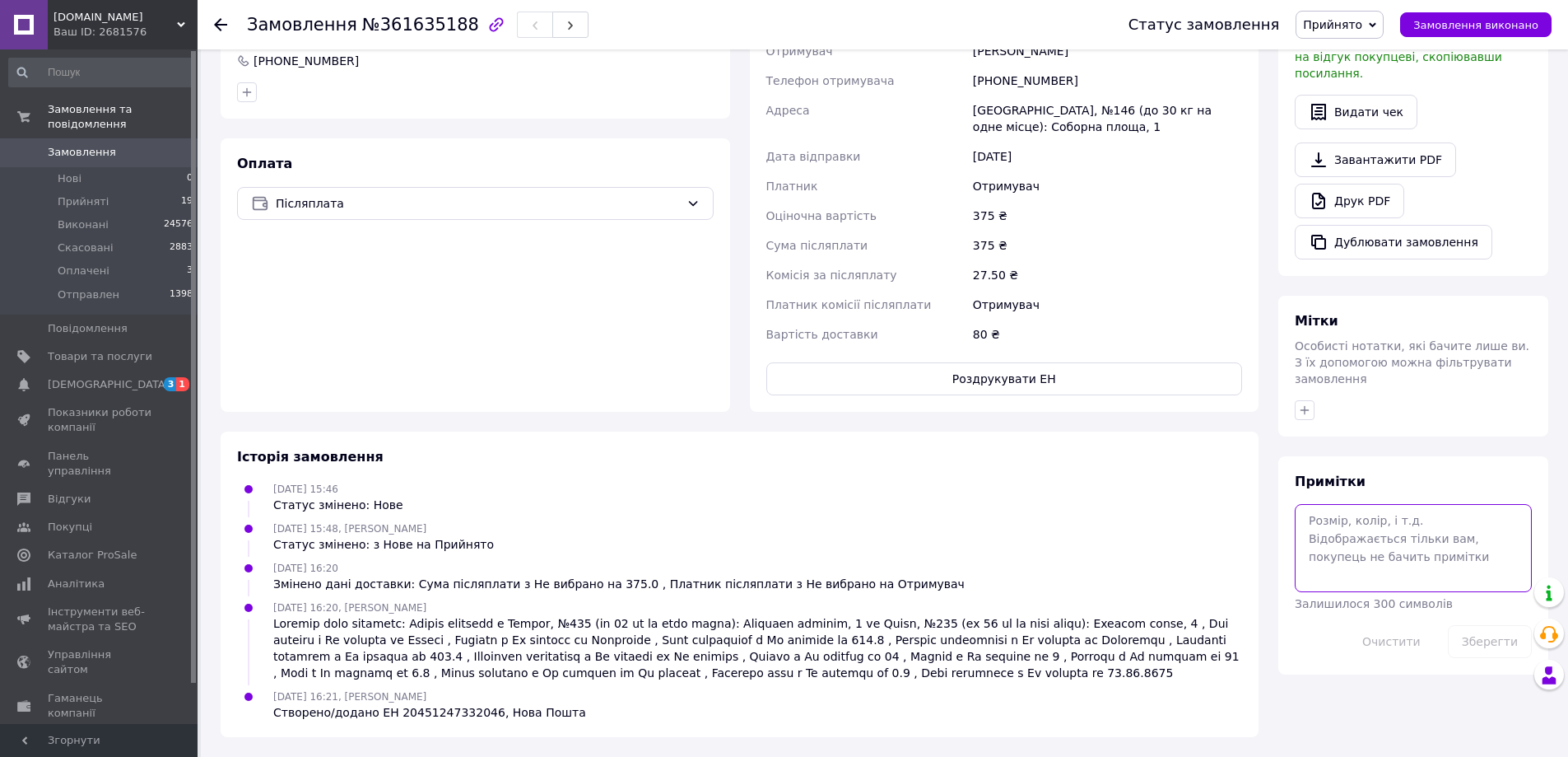
click at [1370, 504] on textarea at bounding box center [1413, 547] width 237 height 87
paste textarea "20451247332046"
click at [1347, 504] on textarea "20451247332046" at bounding box center [1413, 547] width 237 height 87
click at [1375, 504] on textarea "204512 47332046" at bounding box center [1413, 547] width 237 height 87
type textarea "204512 4733 2046"
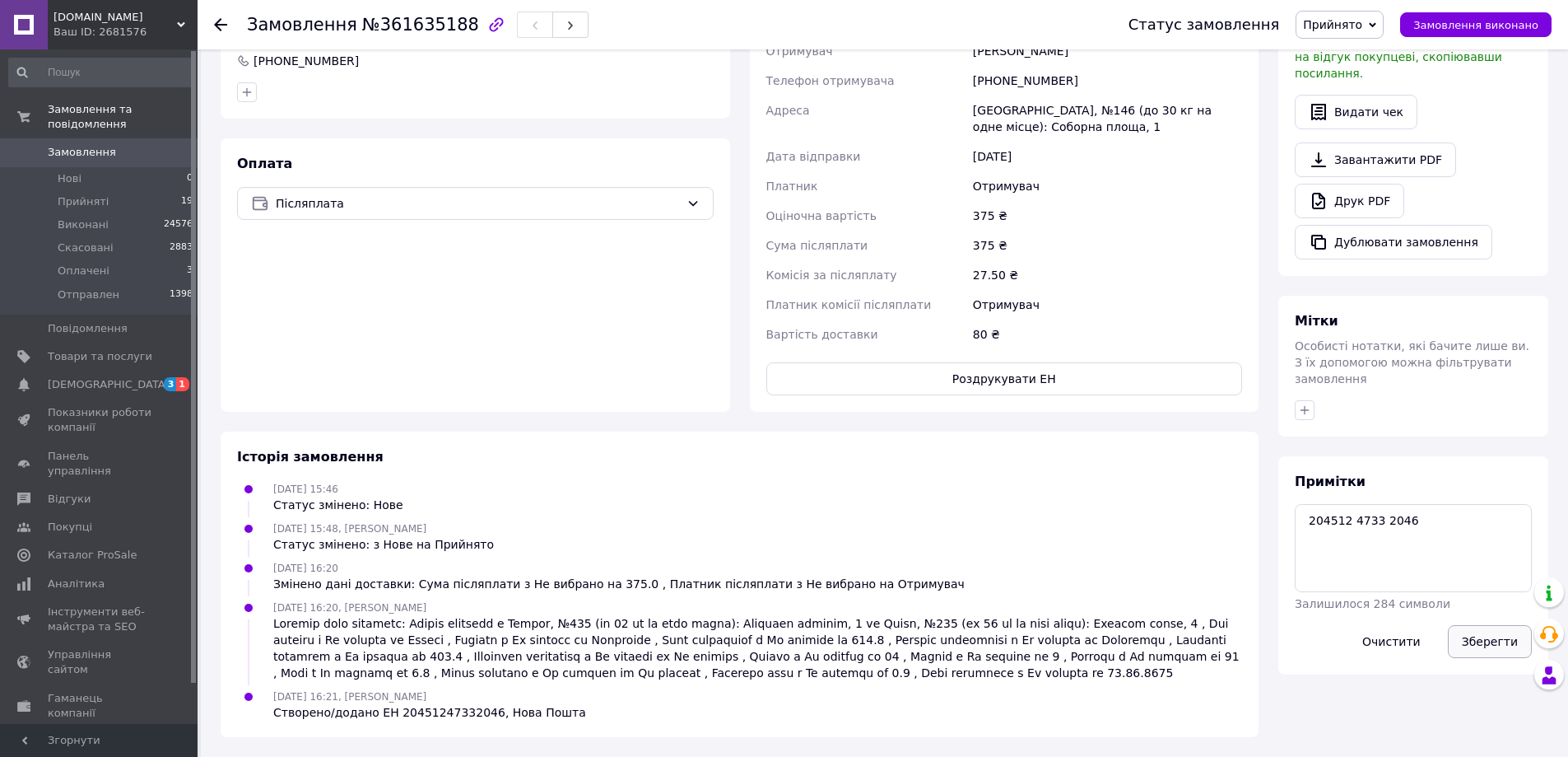
click at [1485, 625] on button "Зберегти" at bounding box center [1489, 641] width 84 height 33
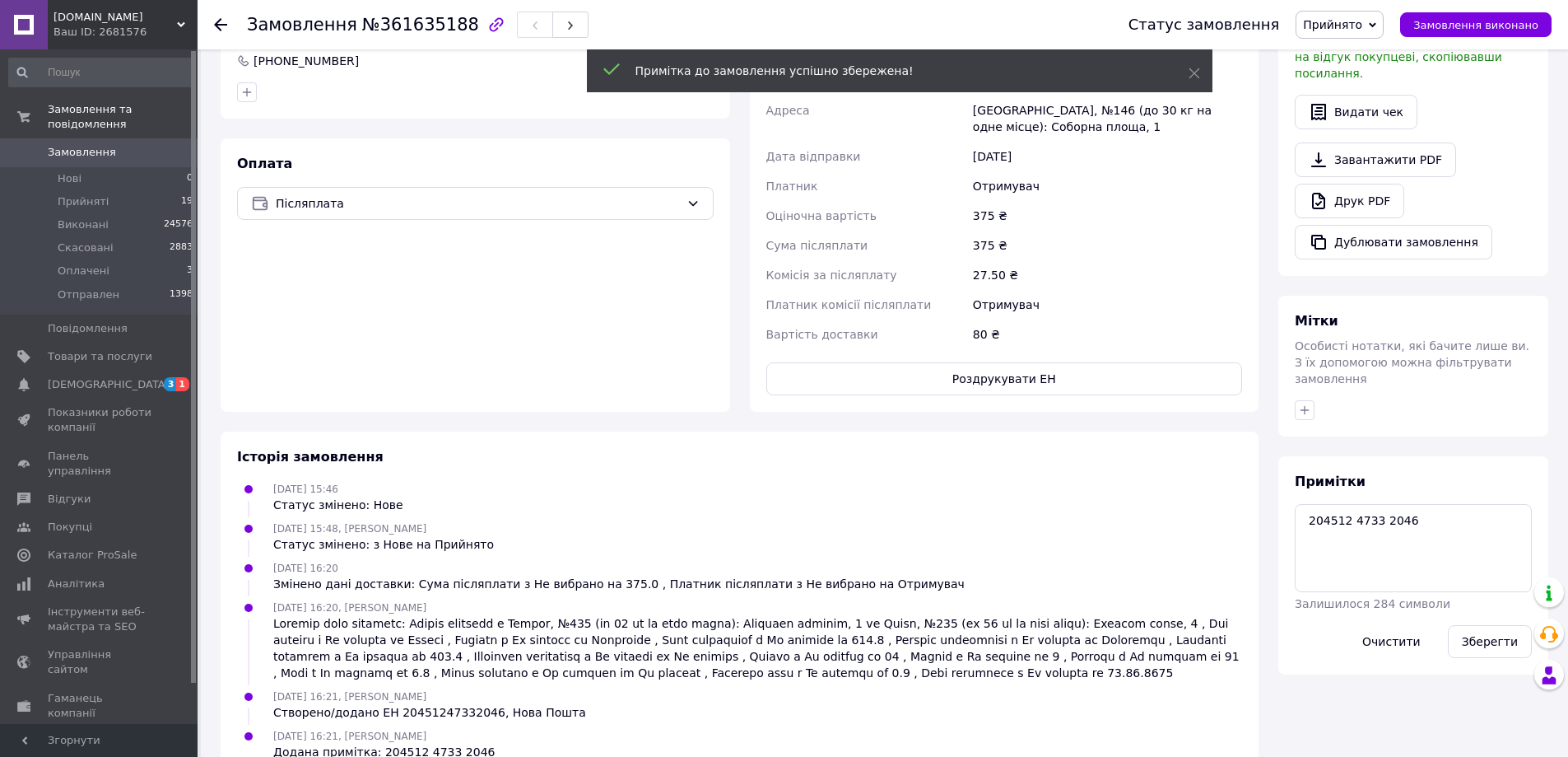
click at [144, 144] on span "Замовлення" at bounding box center [99, 151] width 105 height 15
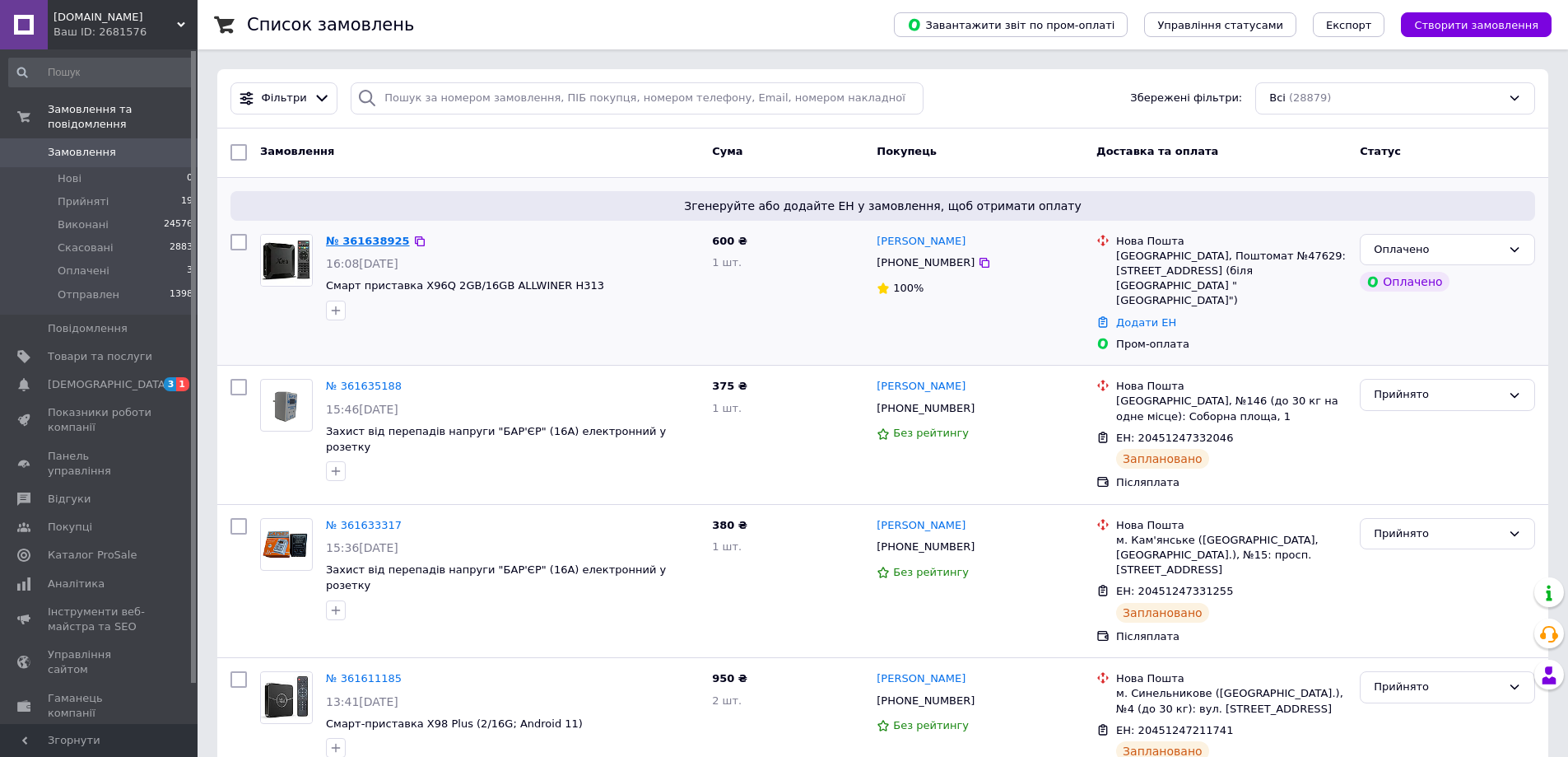
click at [358, 234] on link "№ 361638925" at bounding box center [368, 241] width 84 height 12
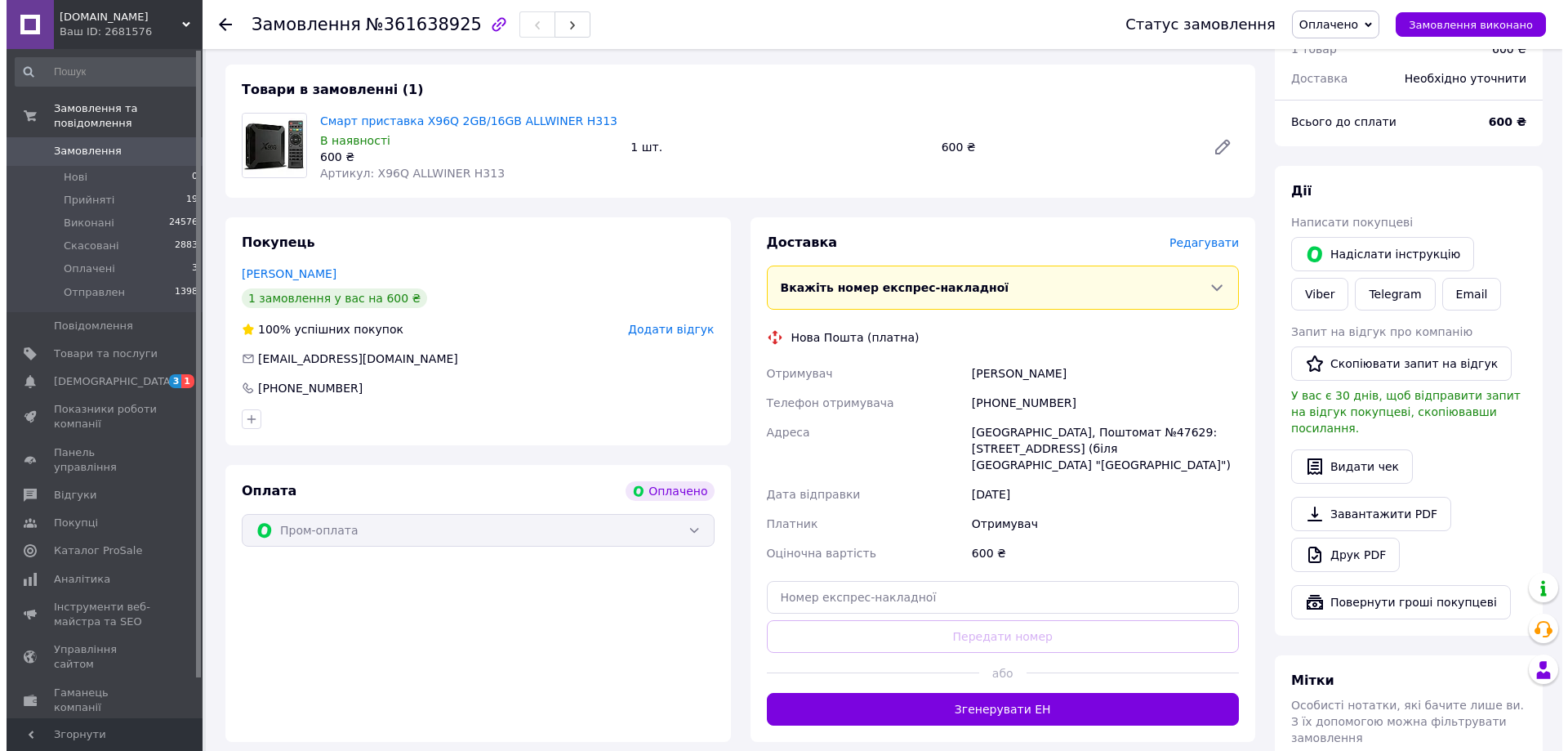
scroll to position [516, 0]
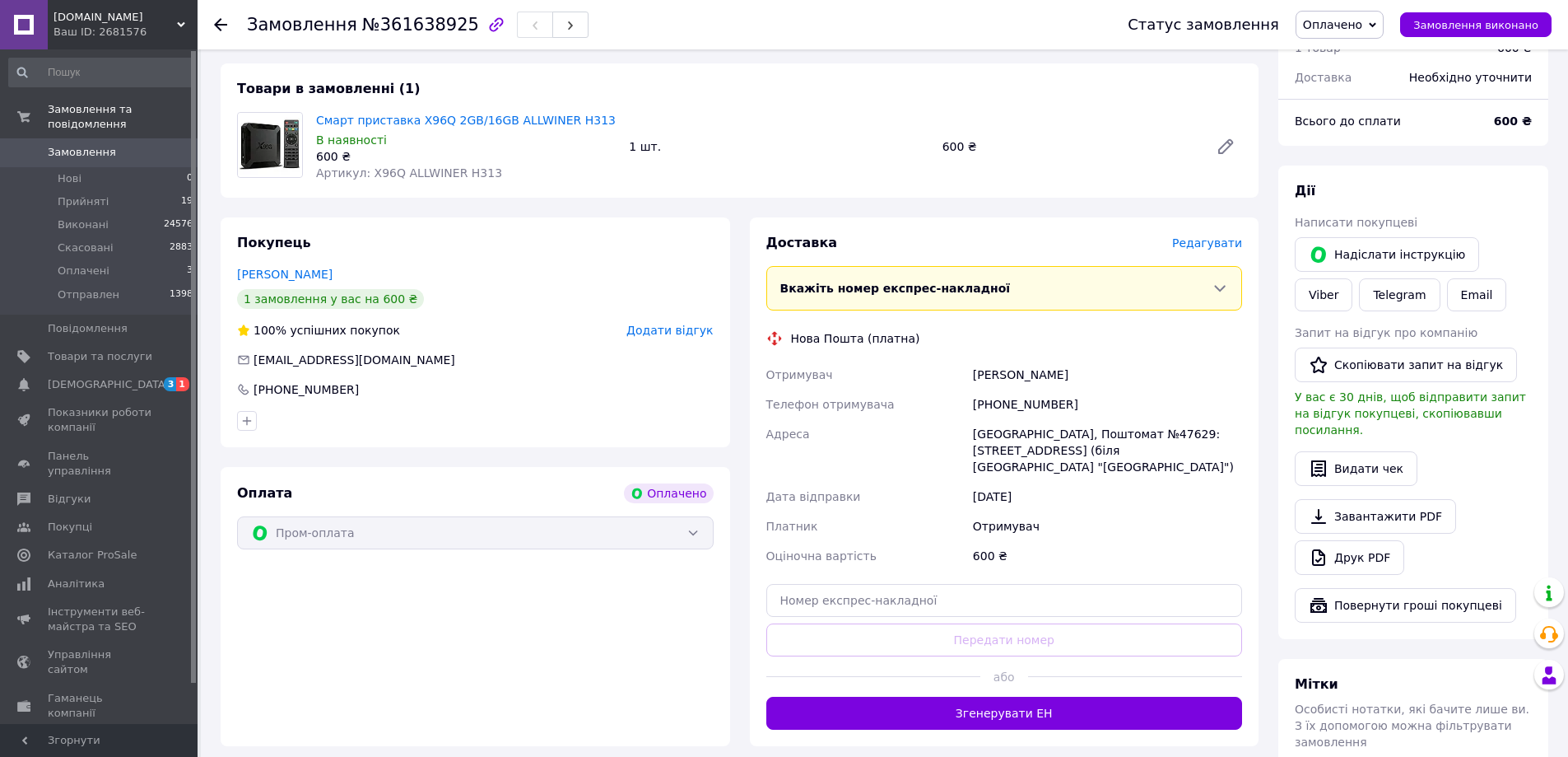
click at [1213, 236] on span "Редагувати" at bounding box center [1206, 242] width 70 height 13
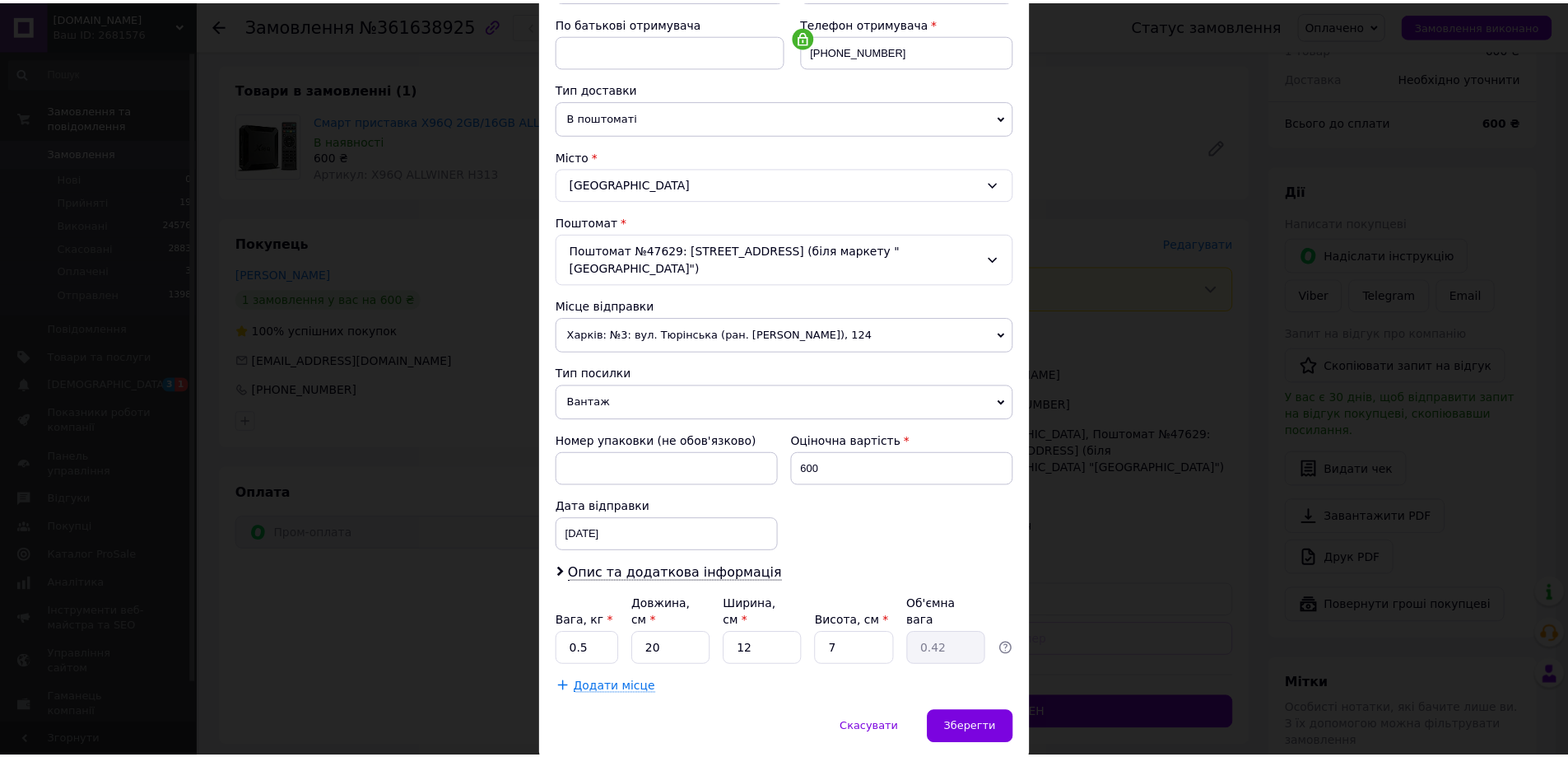
scroll to position [337, 0]
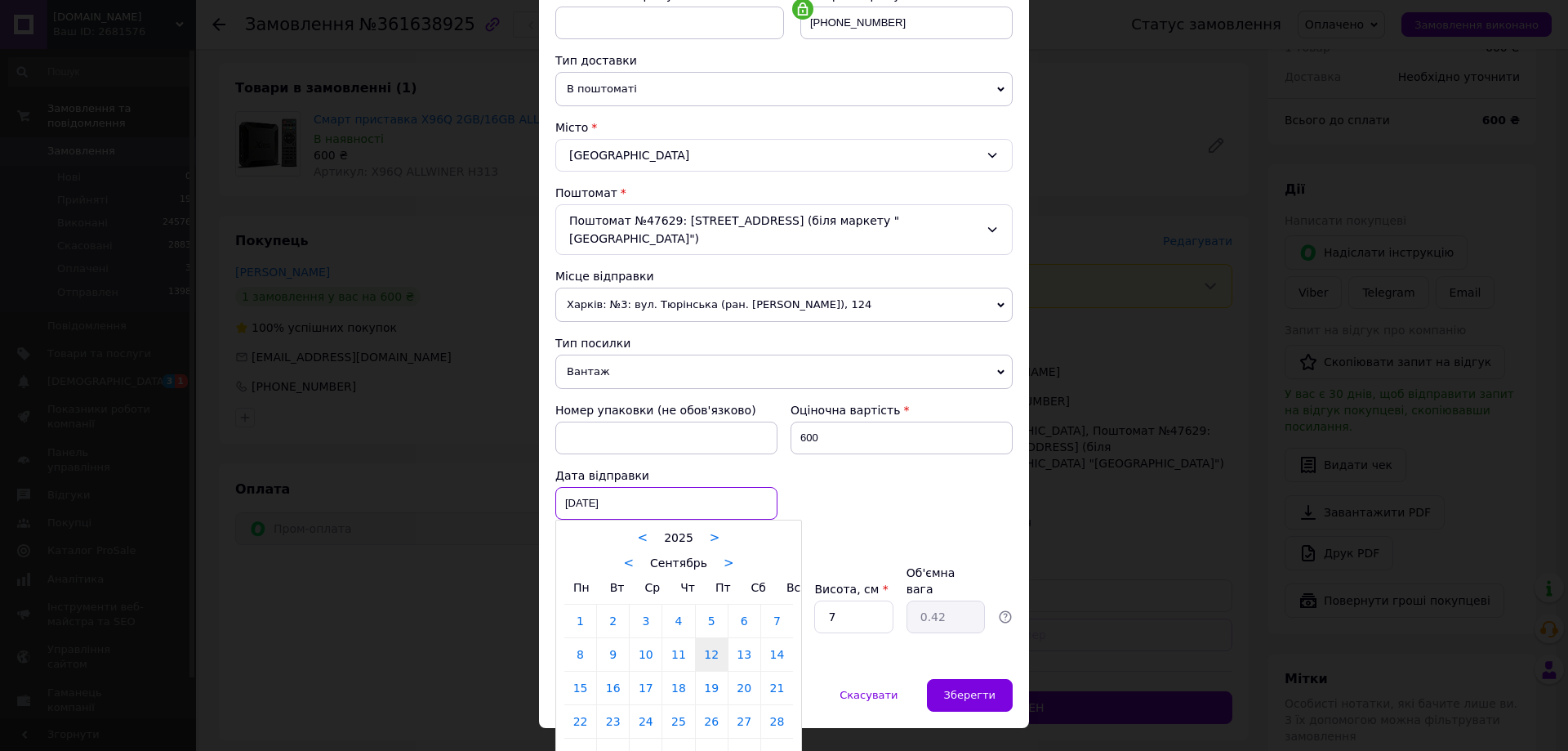
click at [693, 487] on div "[DATE] < 2025 > < Сентябрь > Пн Вт Ср Чт Пт Сб Вс 1 2 3 4 5 6 7 8 9 10 11 12 13…" at bounding box center [666, 503] width 222 height 33
click at [731, 638] on link "13" at bounding box center [744, 654] width 32 height 33
type input "[DATE]"
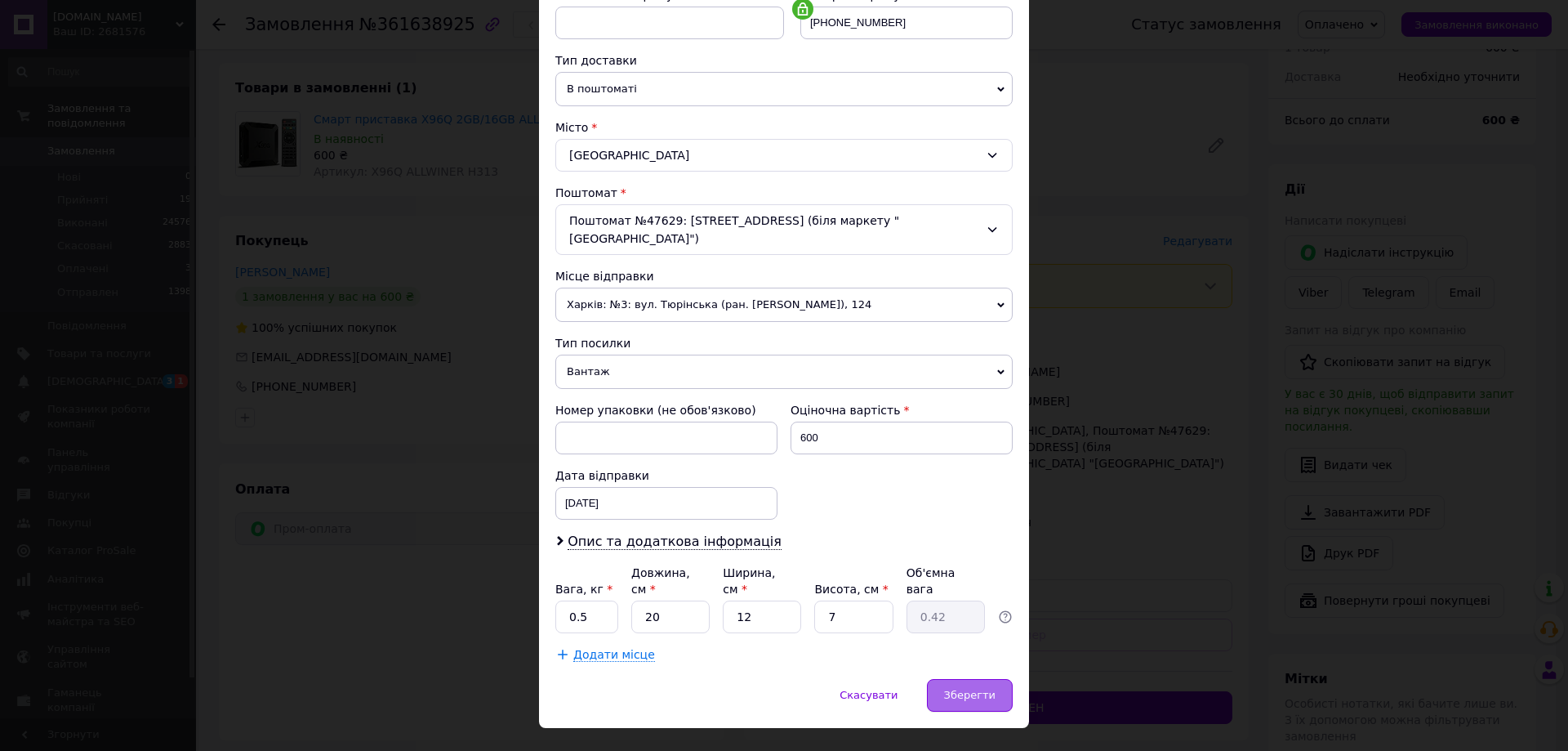
click at [958, 688] on span "Зберегти" at bounding box center [970, 694] width 51 height 12
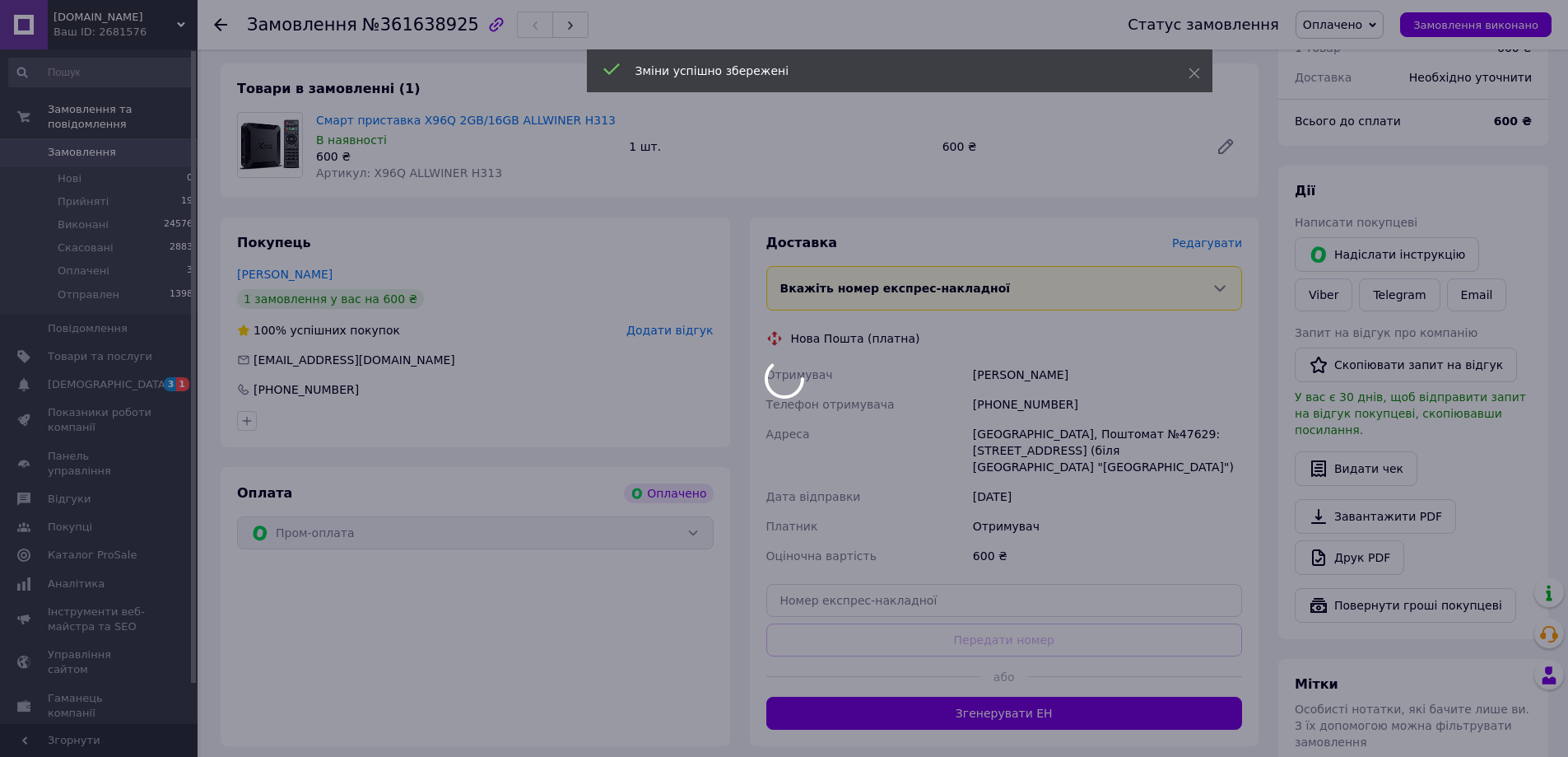
scroll to position [685, 0]
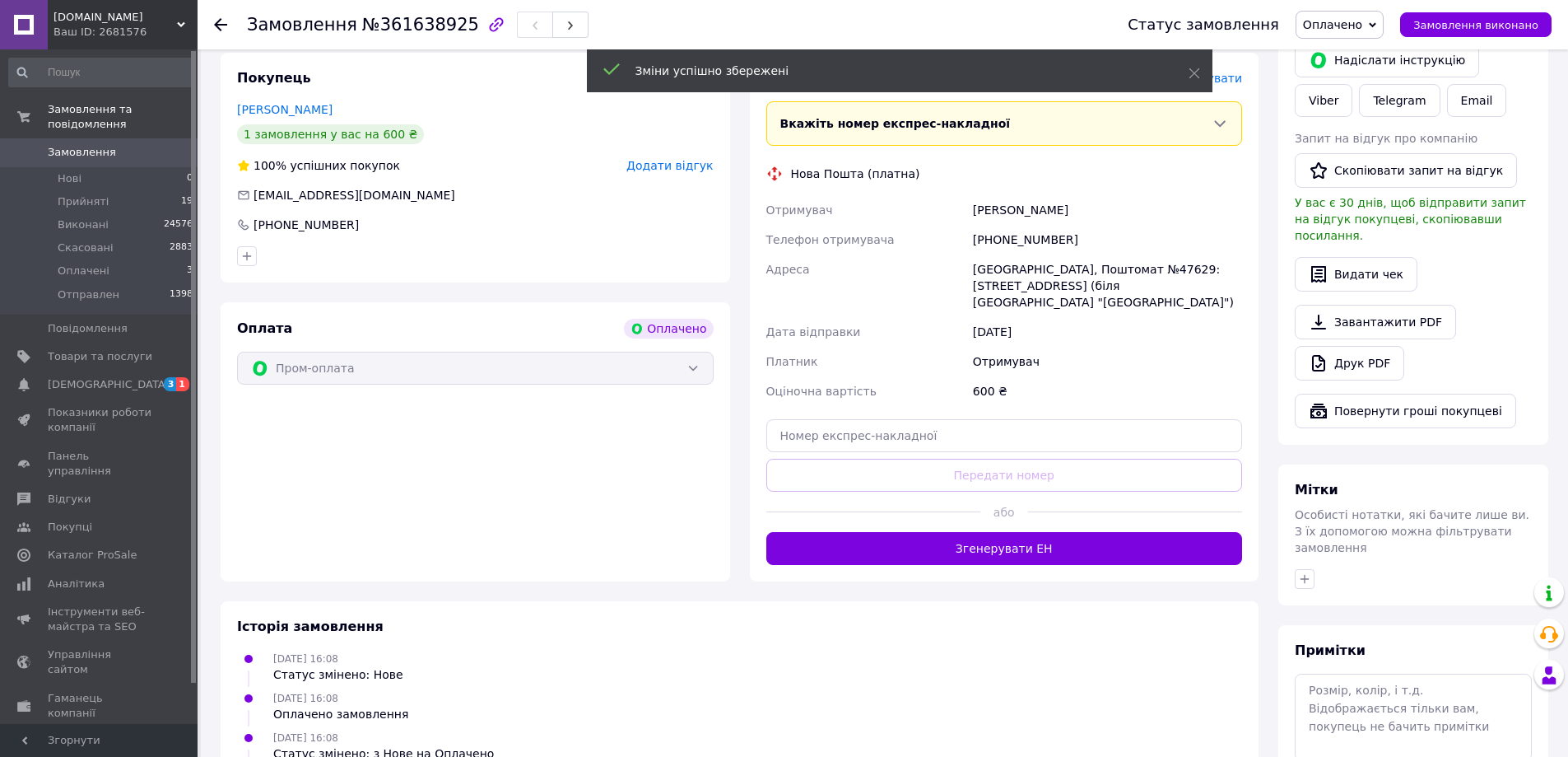
click at [1002, 532] on button "Згенерувати ЕН" at bounding box center [1004, 549] width 477 height 33
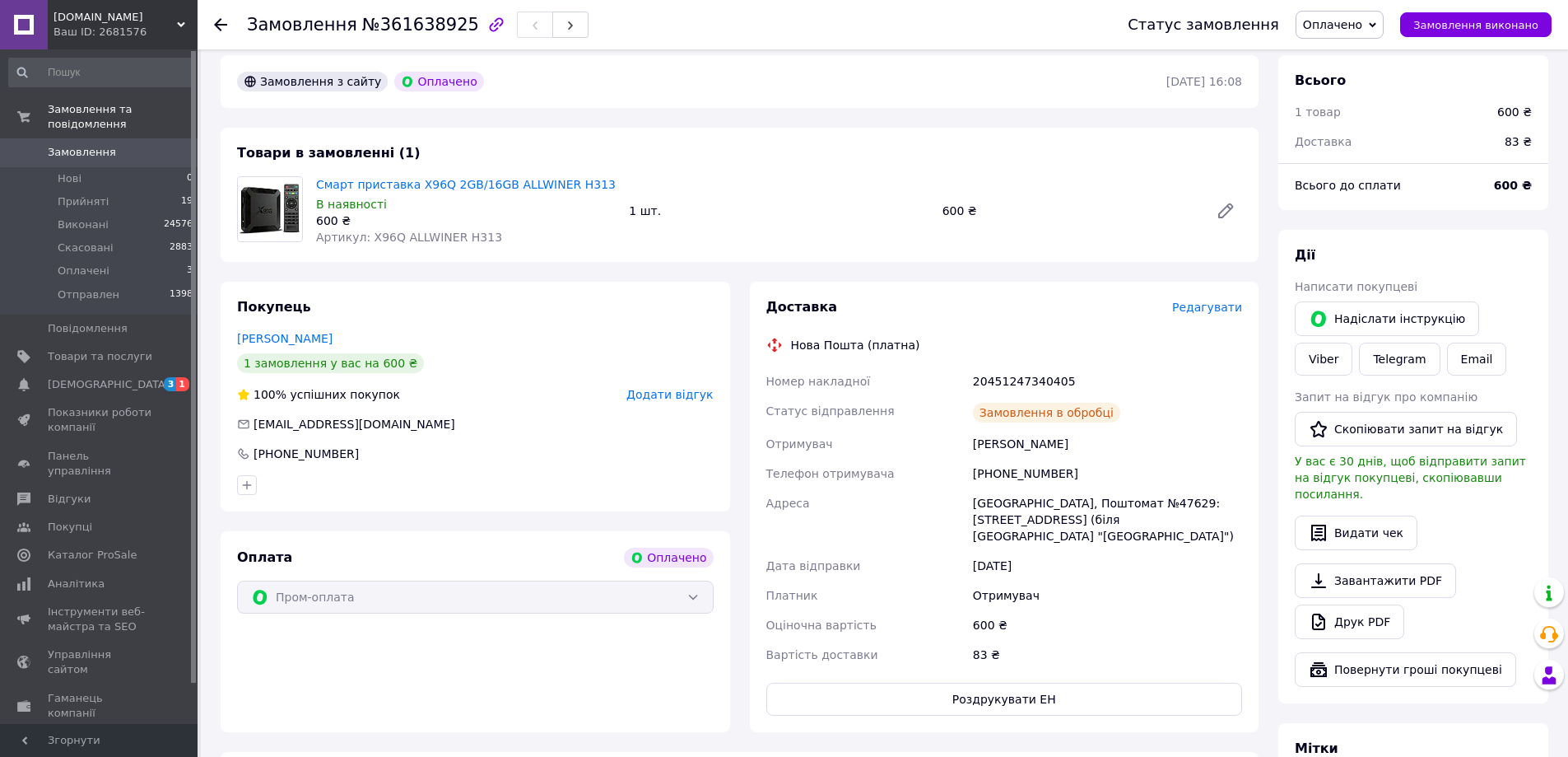
scroll to position [438, 0]
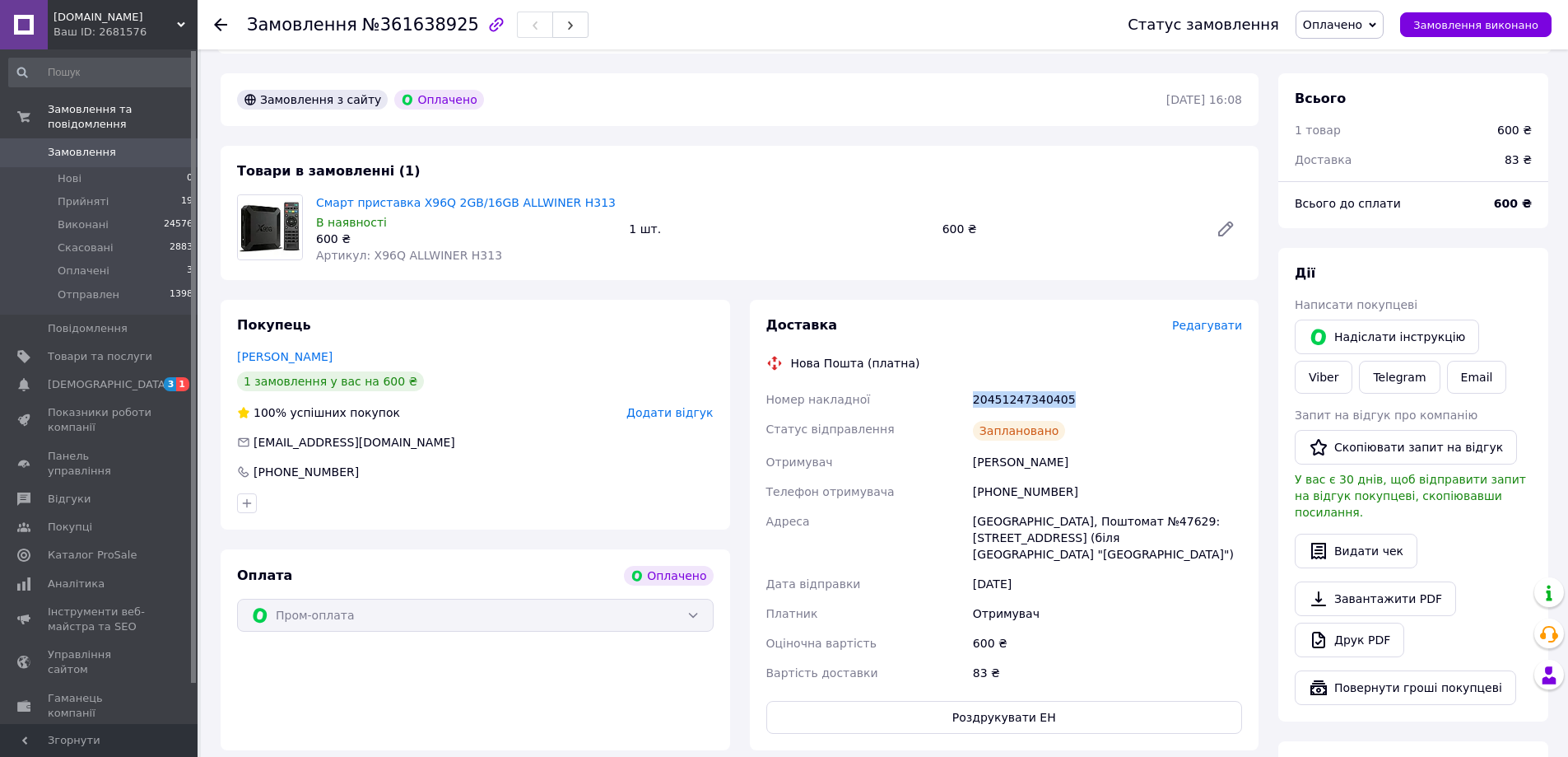
drag, startPoint x: 973, startPoint y: 387, endPoint x: 1090, endPoint y: 393, distance: 117.2
click at [1090, 393] on div "20451247340405" at bounding box center [1107, 399] width 276 height 29
copy div "20451247340405"
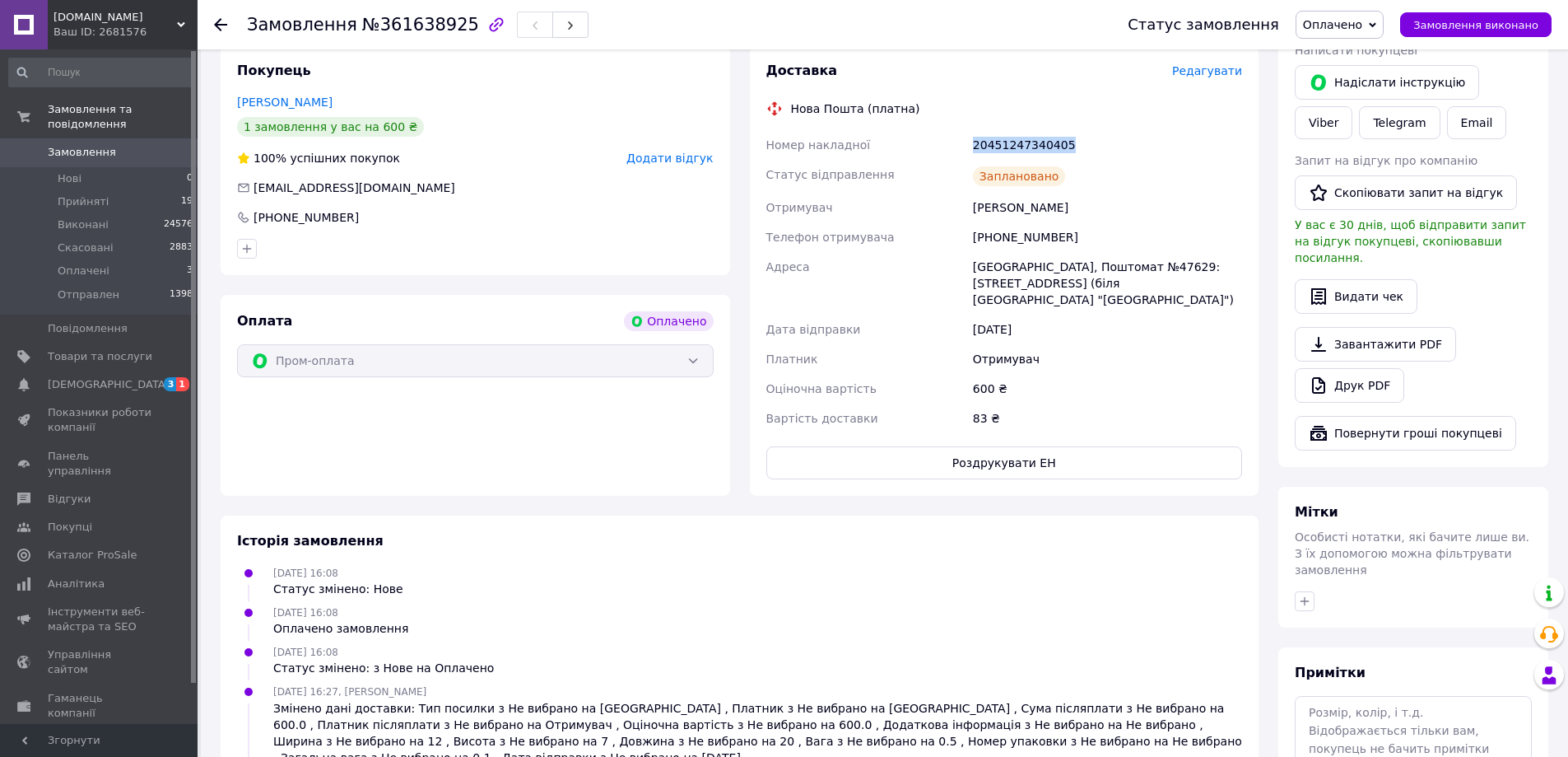
scroll to position [772, 0]
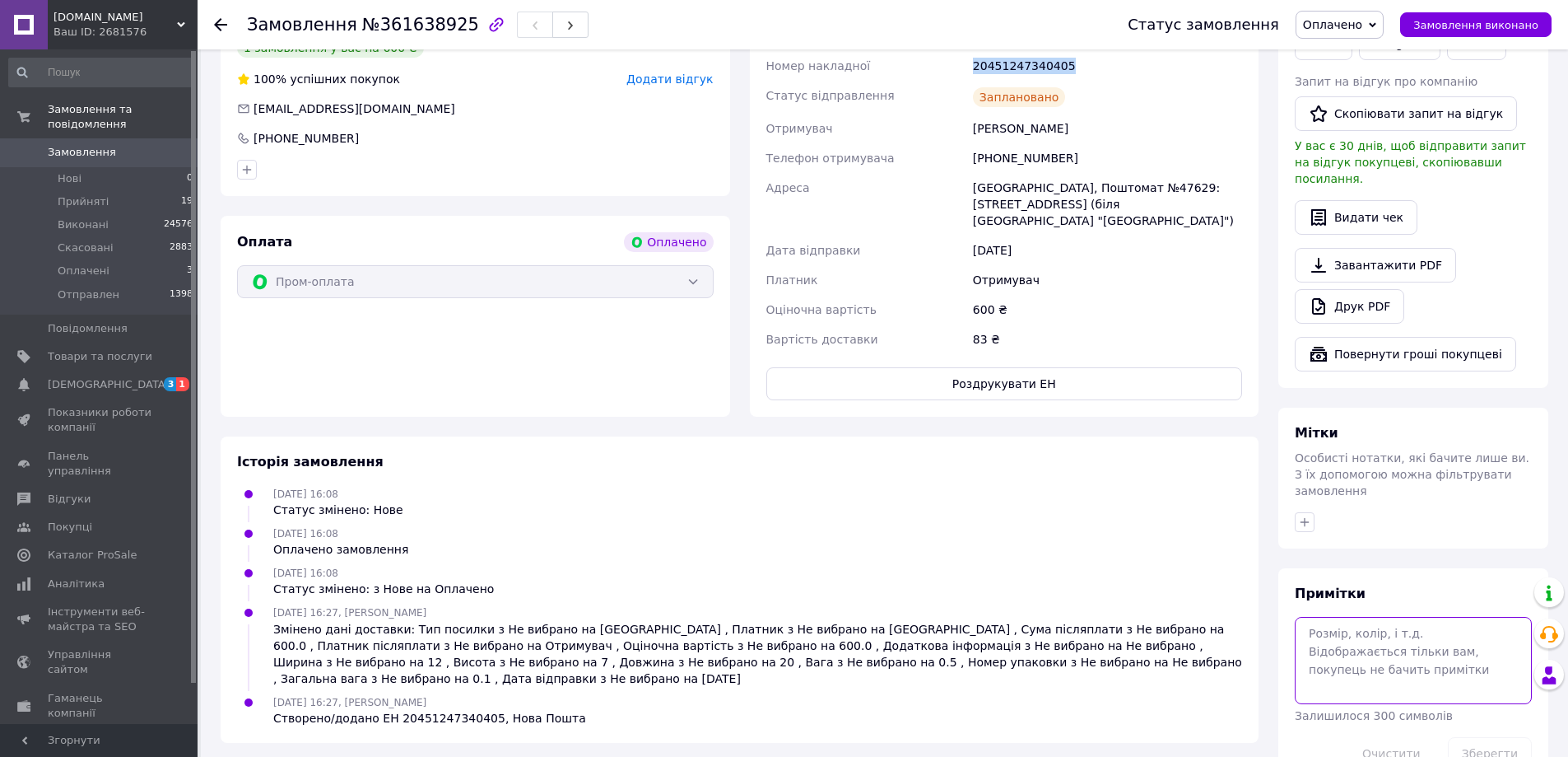
click at [1367, 617] on textarea at bounding box center [1413, 660] width 237 height 87
paste textarea "20451247340405"
click at [1346, 617] on textarea "20451247340405" at bounding box center [1413, 660] width 237 height 87
click at [1373, 617] on textarea "204512 47340405" at bounding box center [1413, 660] width 237 height 87
type textarea "204512 4734 0405"
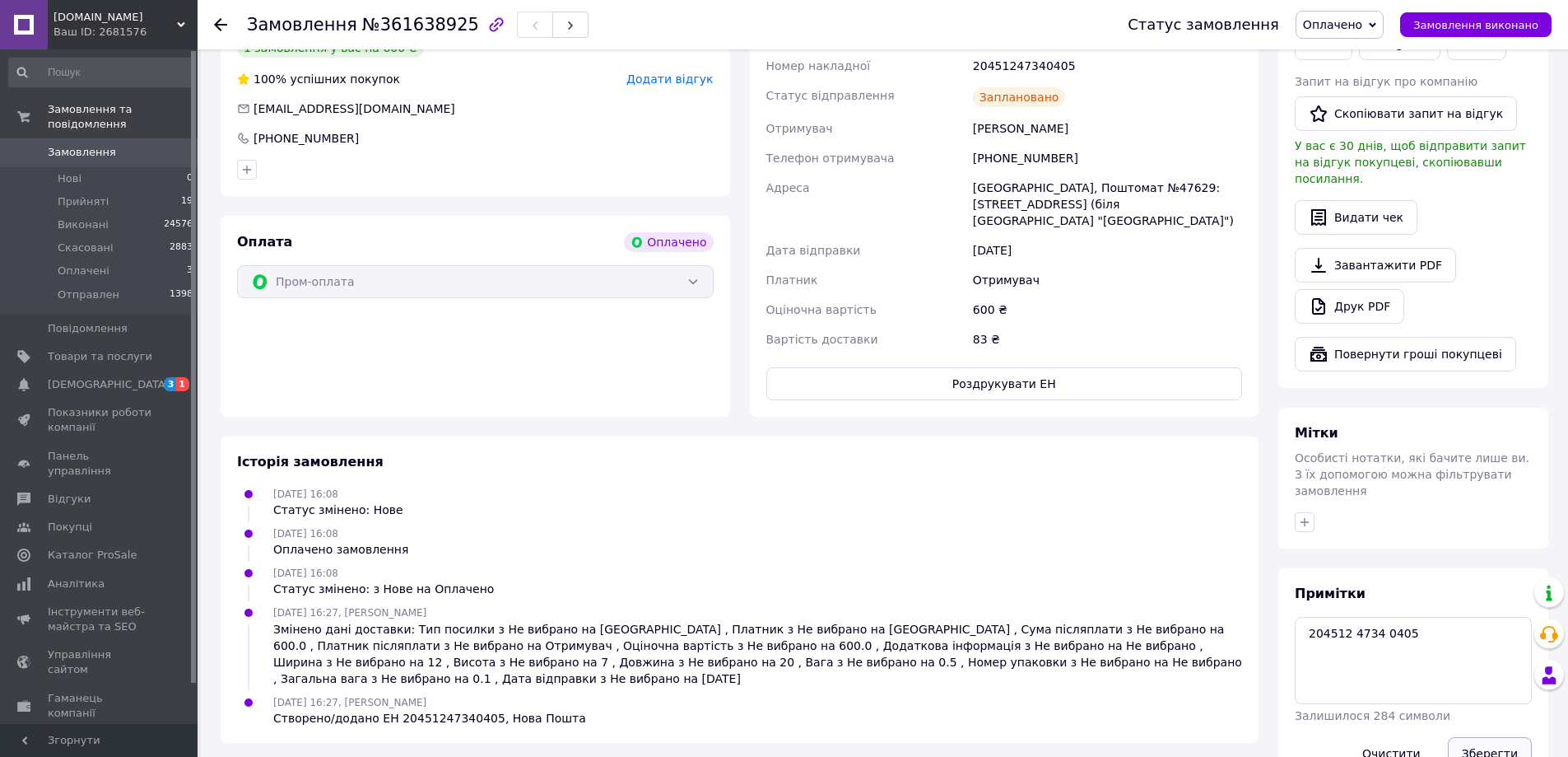
click at [1469, 737] on button "Зберегти" at bounding box center [1489, 754] width 84 height 33
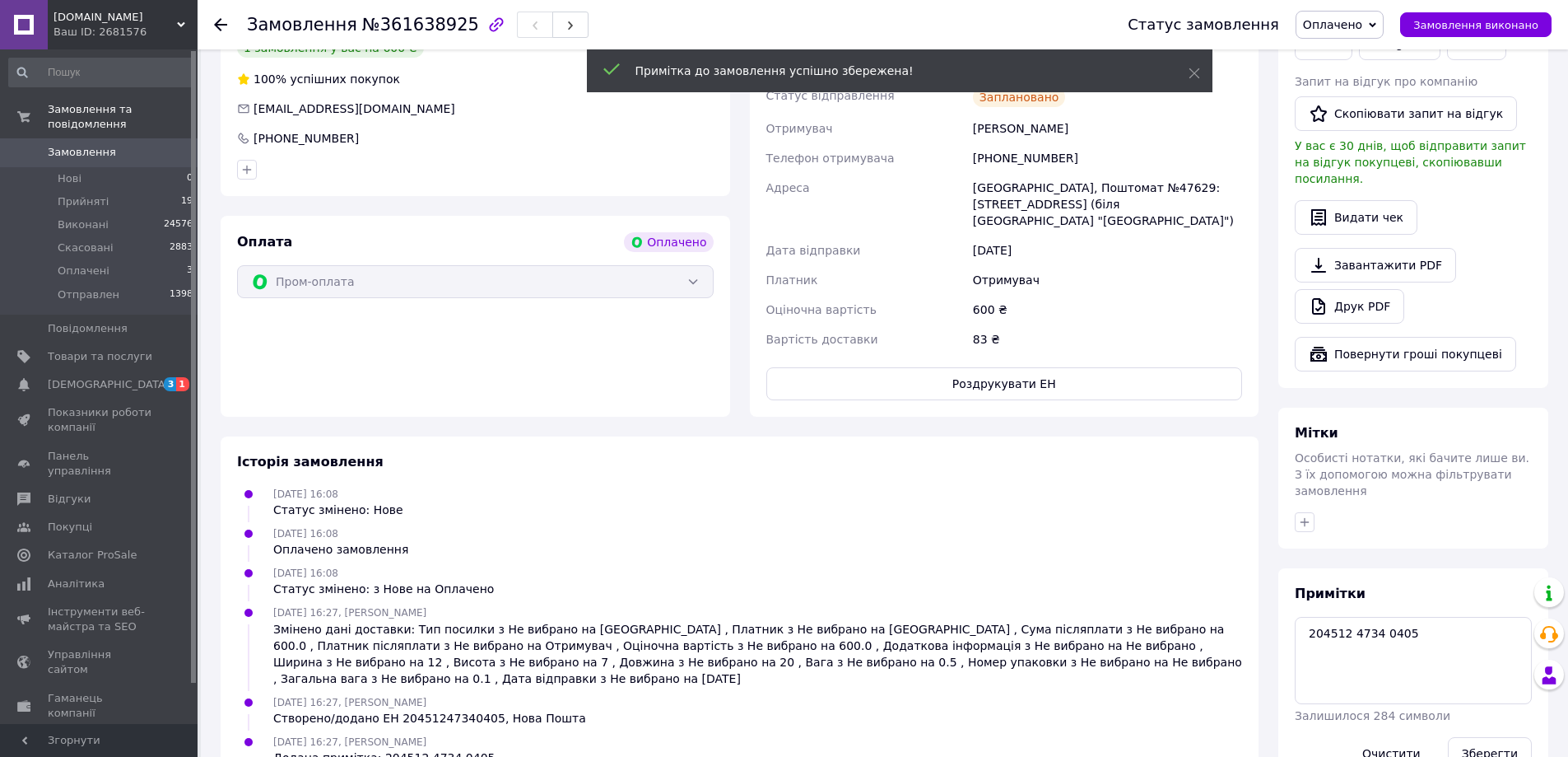
click at [118, 144] on span "Замовлення" at bounding box center [99, 151] width 105 height 15
